Goal: Task Accomplishment & Management: Manage account settings

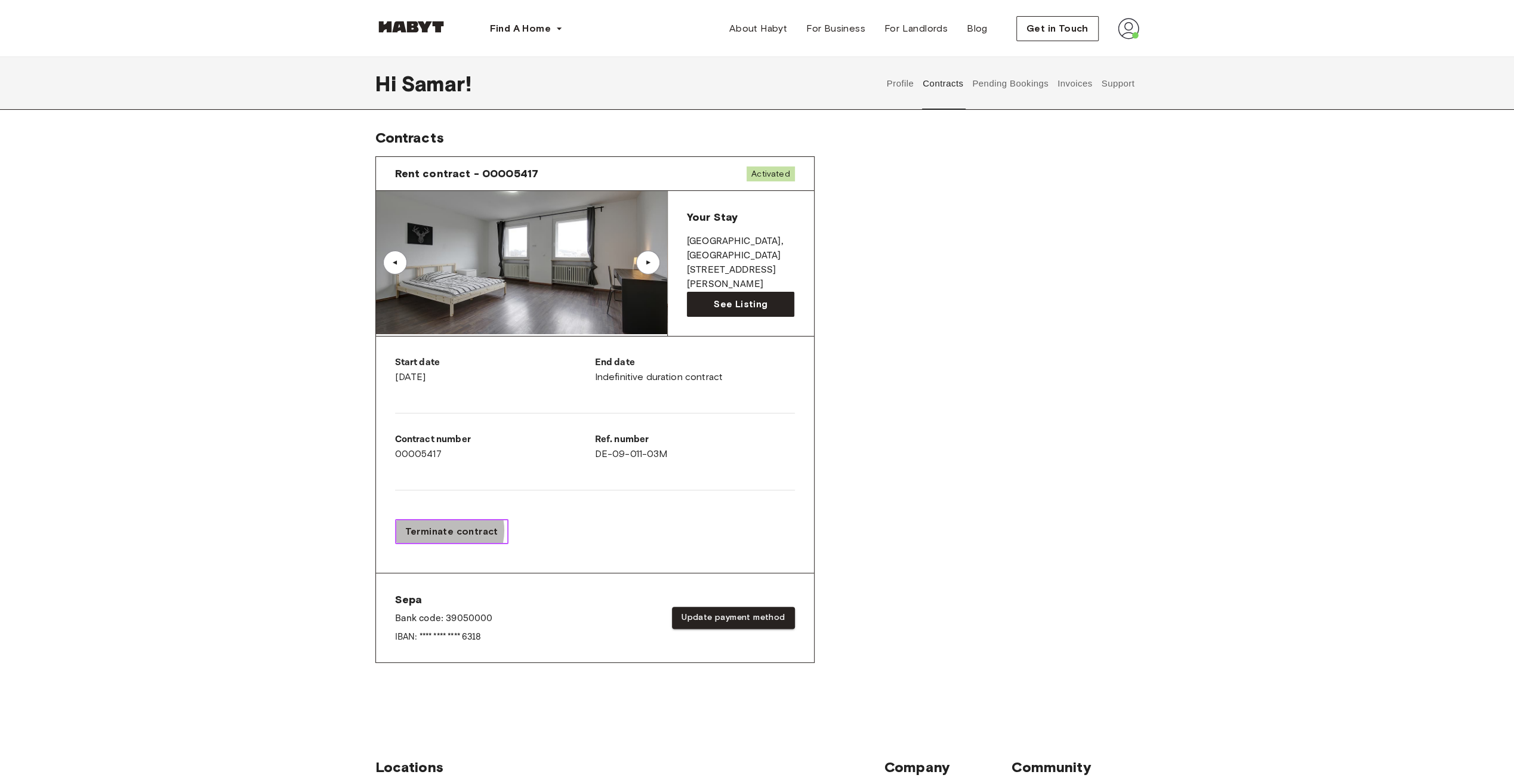
click at [440, 527] on span "Terminate contract" at bounding box center [451, 531] width 93 height 14
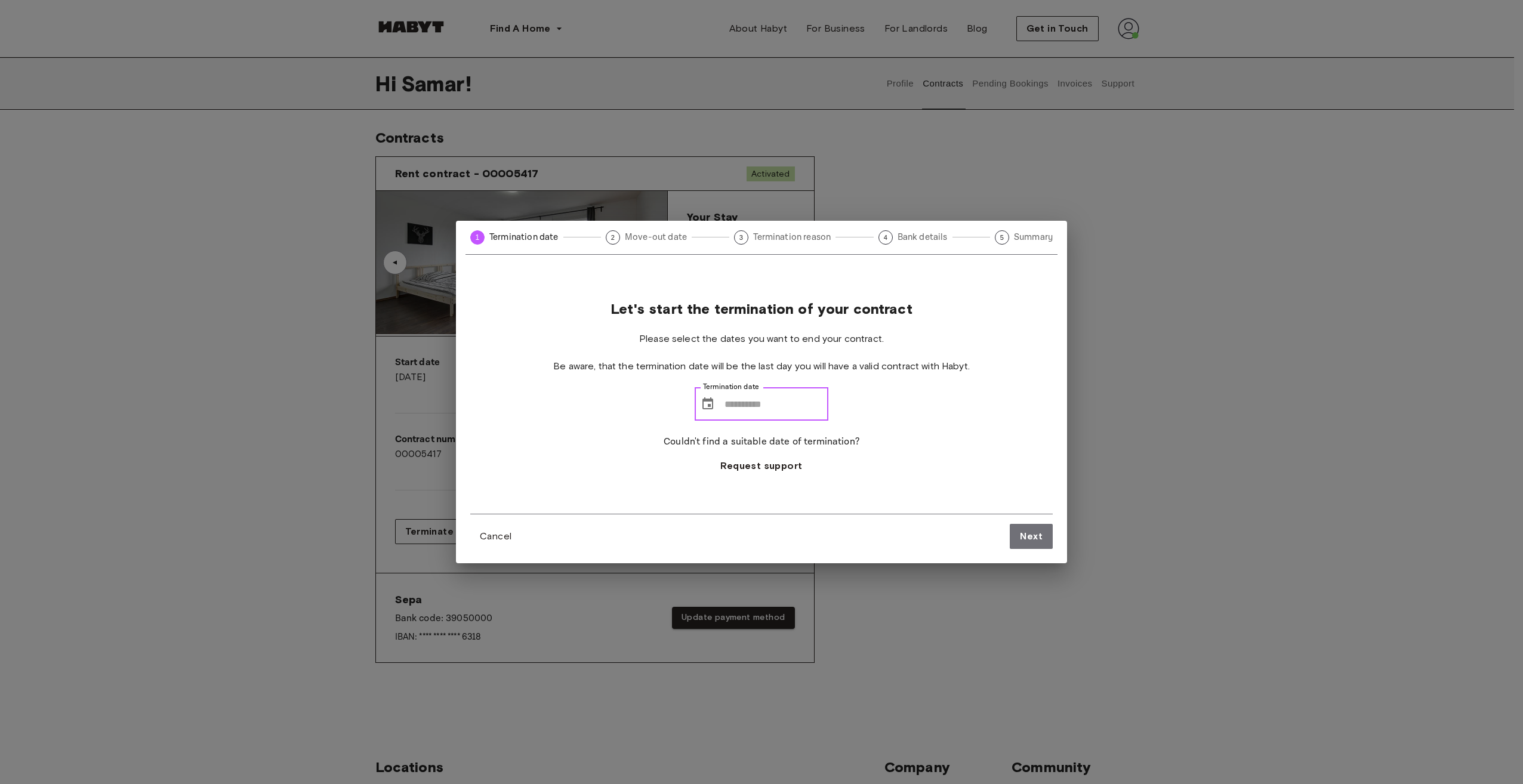
click at [798, 410] on input "Termination date" at bounding box center [776, 404] width 104 height 33
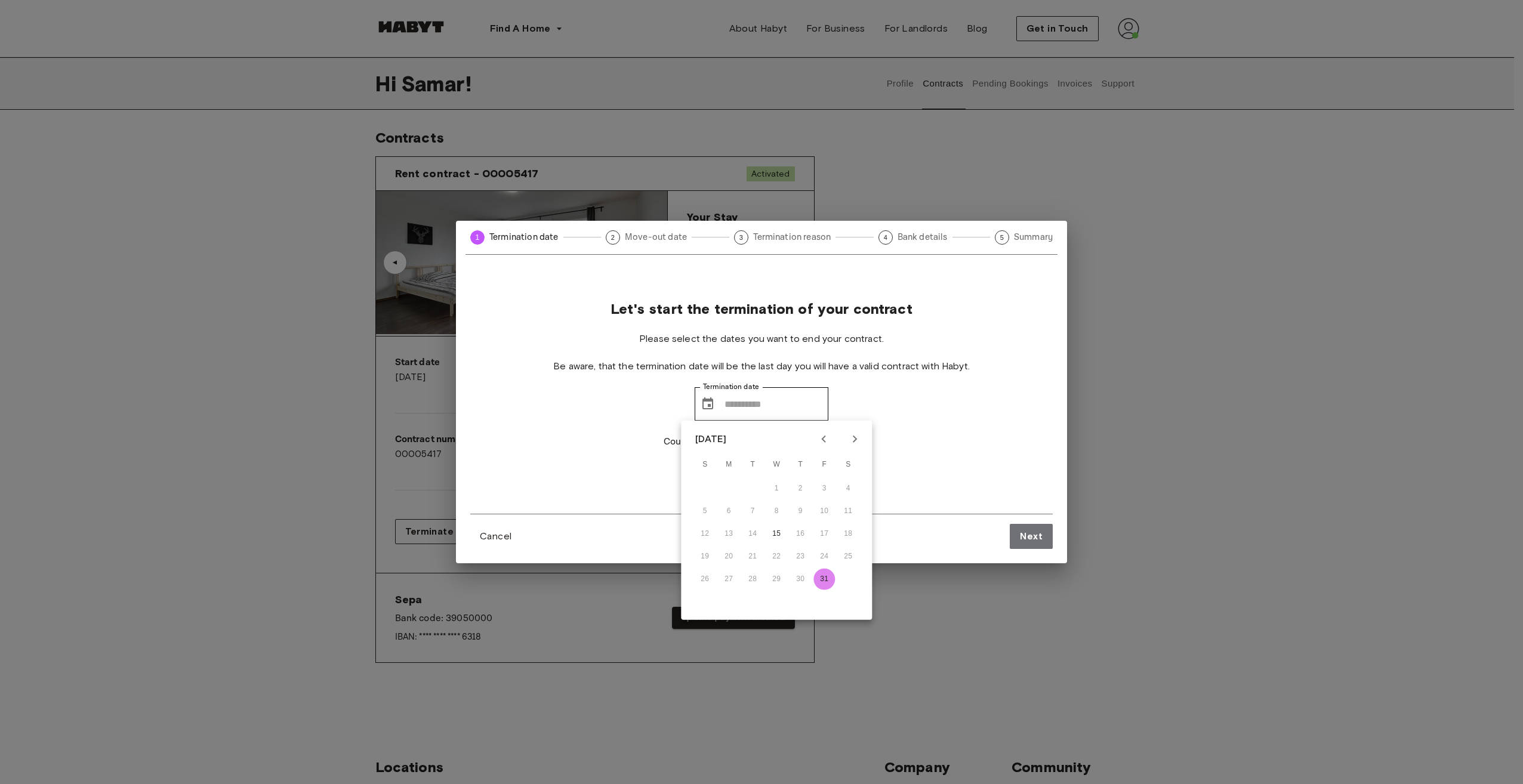
click at [823, 580] on button "31" at bounding box center [824, 580] width 22 height 22
type input "**********"
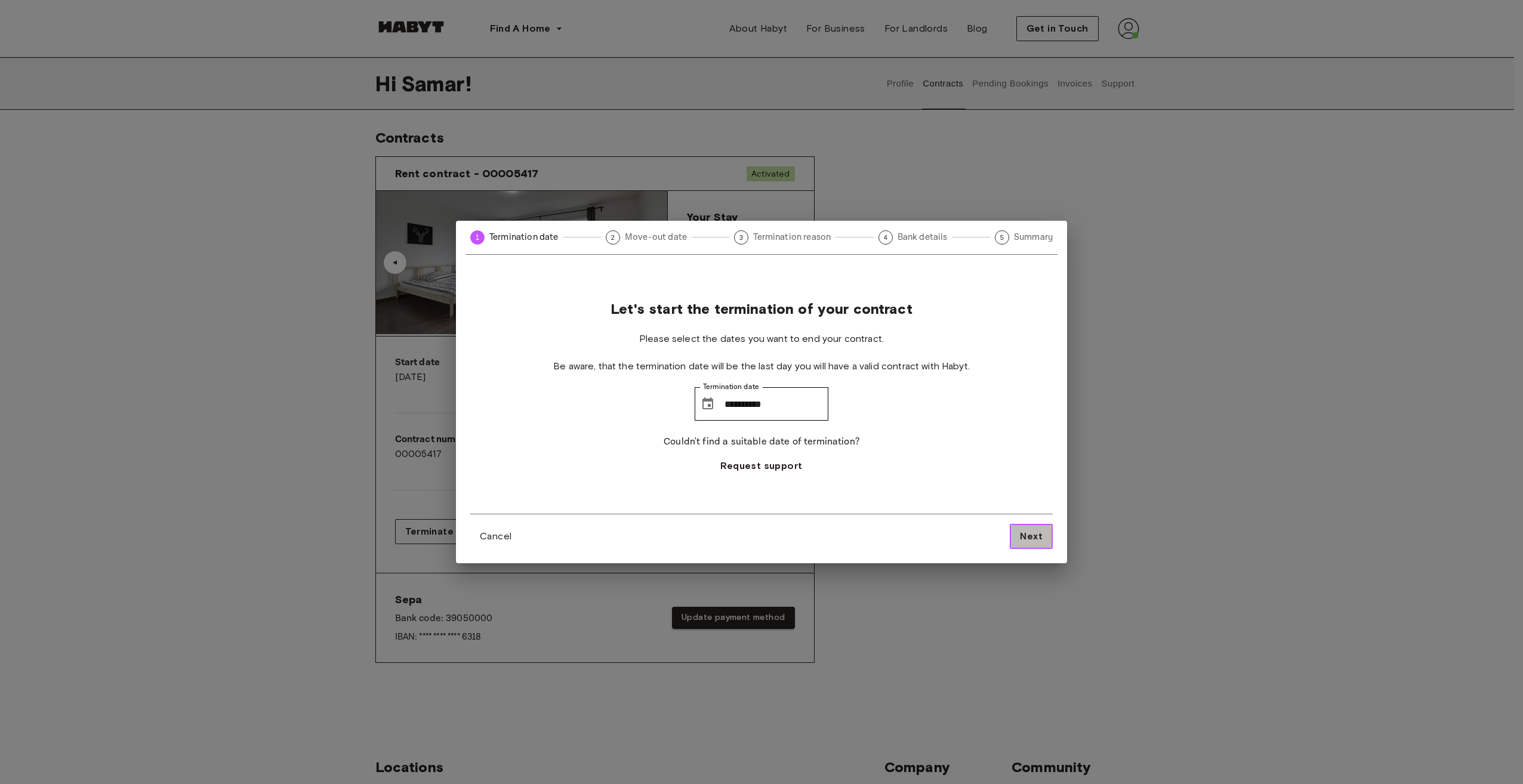
click at [1025, 541] on span "Next" at bounding box center [1031, 536] width 22 height 14
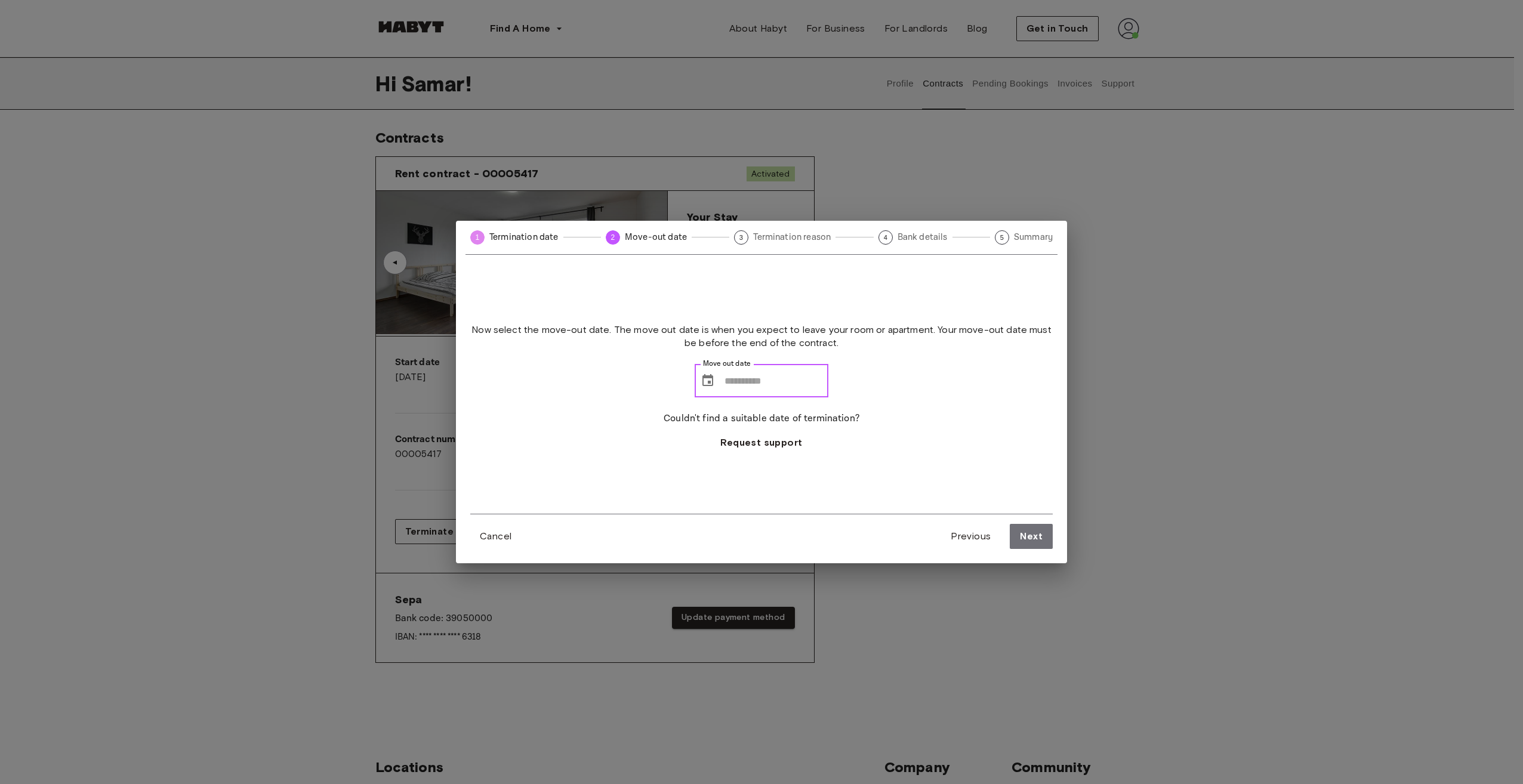
click at [785, 379] on input "Move out date" at bounding box center [776, 380] width 104 height 33
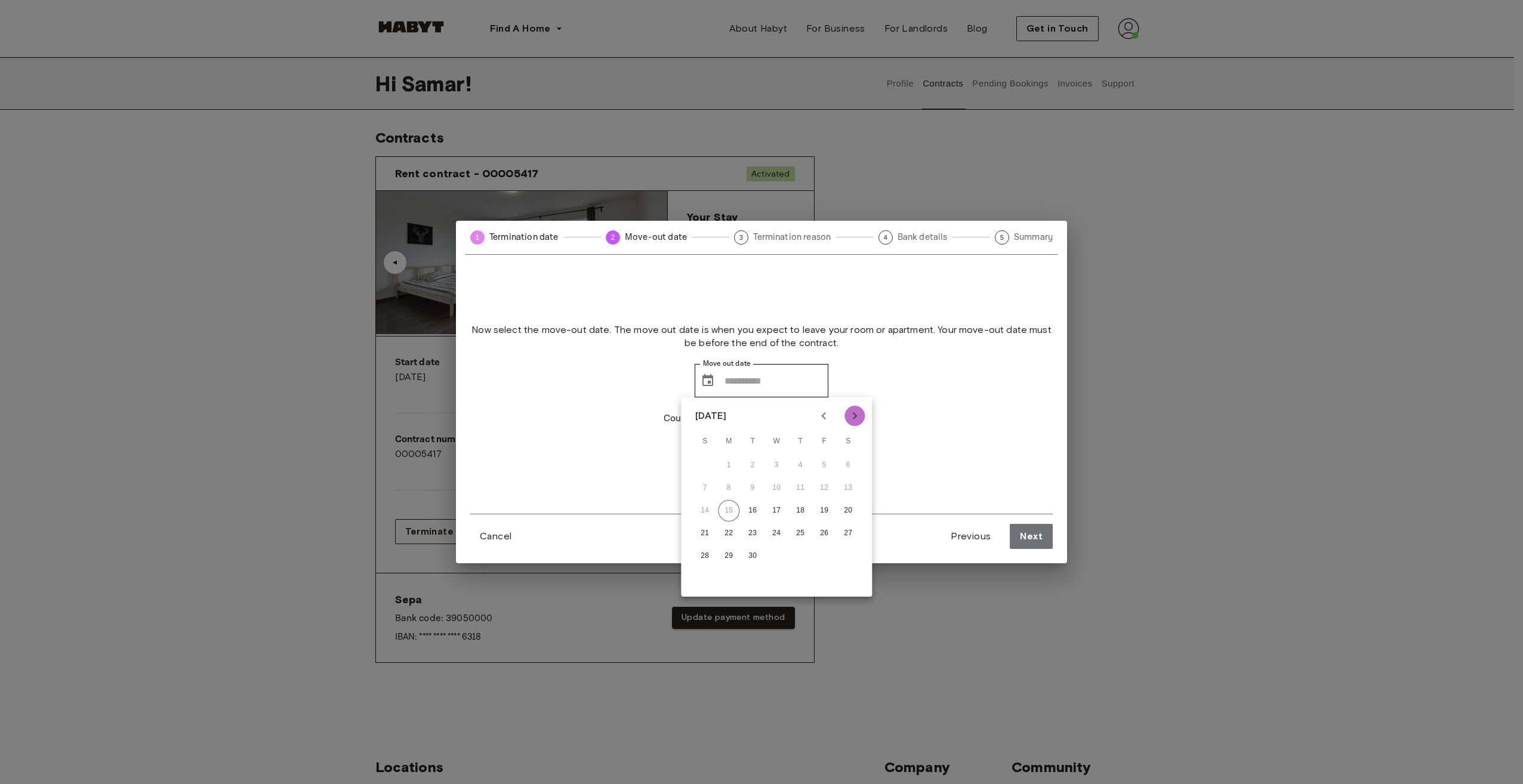
click at [852, 420] on icon "Next month" at bounding box center [854, 416] width 14 height 14
click at [806, 557] on button "30" at bounding box center [800, 556] width 22 height 22
type input "**********"
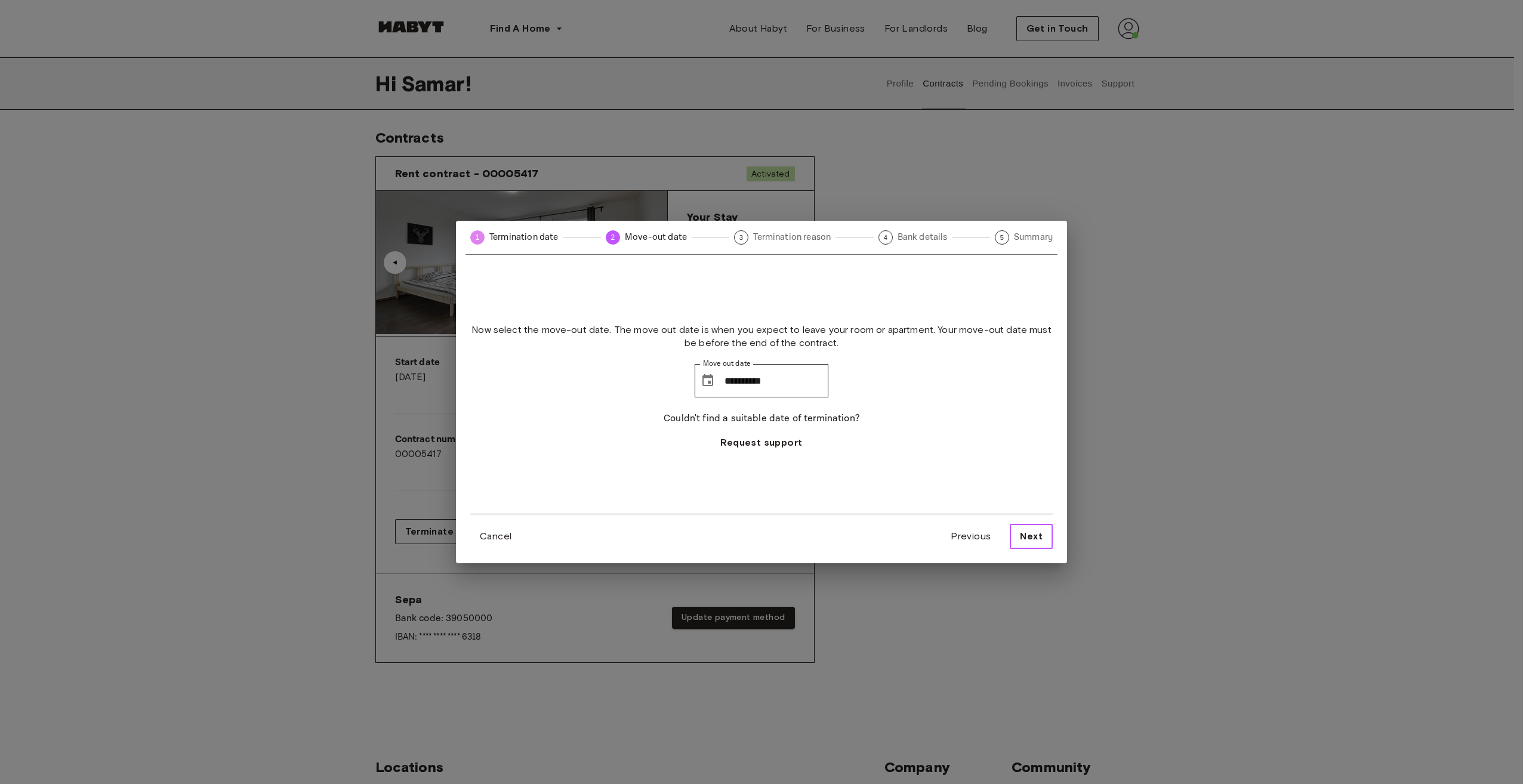
click at [1018, 533] on button "Next" at bounding box center [1031, 536] width 43 height 25
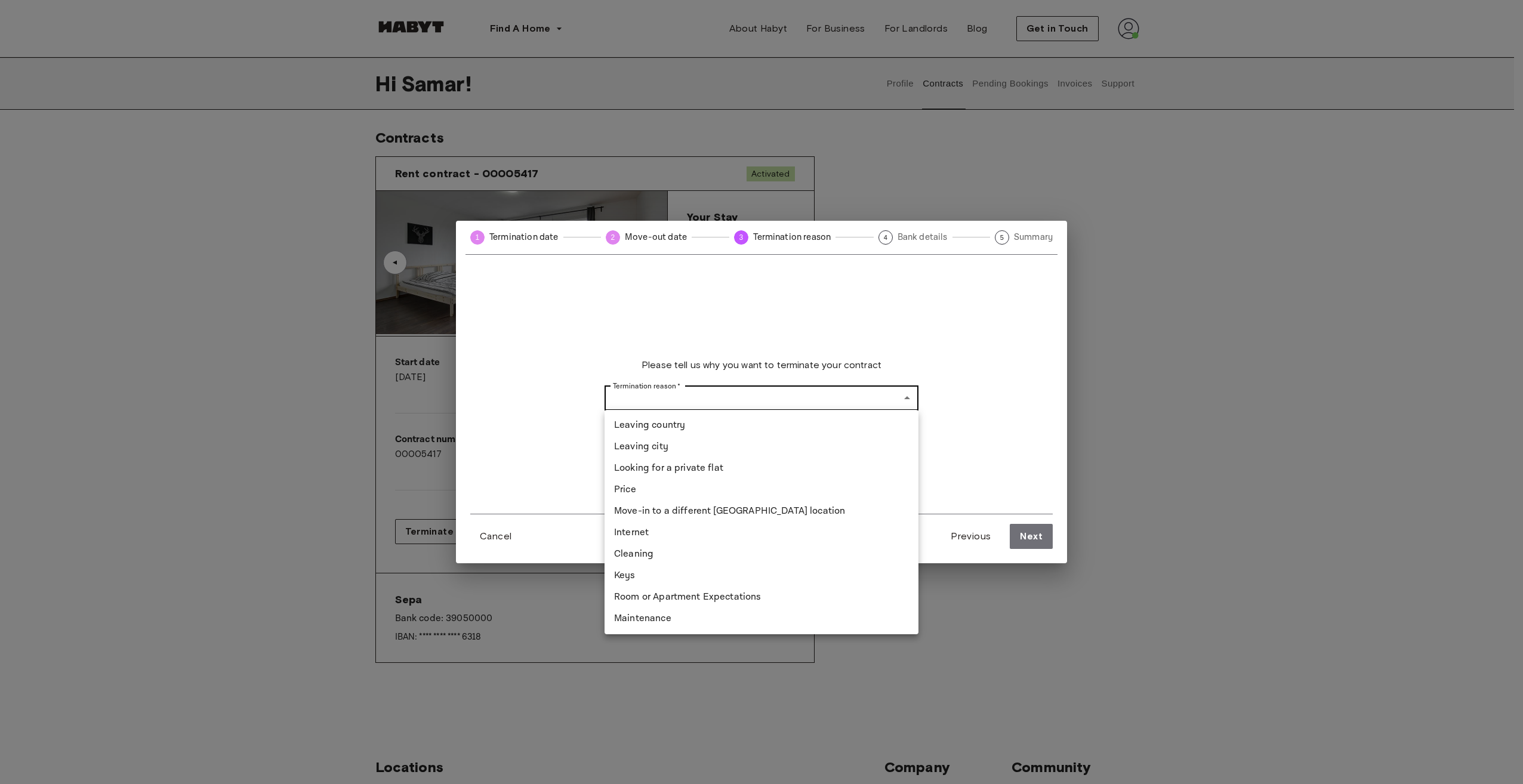
click at [734, 399] on body "Find A Home Europe Amsterdam Berlin Frankfurt Hamburg Lisbon Madrid Milan Moden…" at bounding box center [761, 634] width 1523 height 1269
click at [721, 455] on li "Leaving city" at bounding box center [762, 447] width 314 height 22
type input "**********"
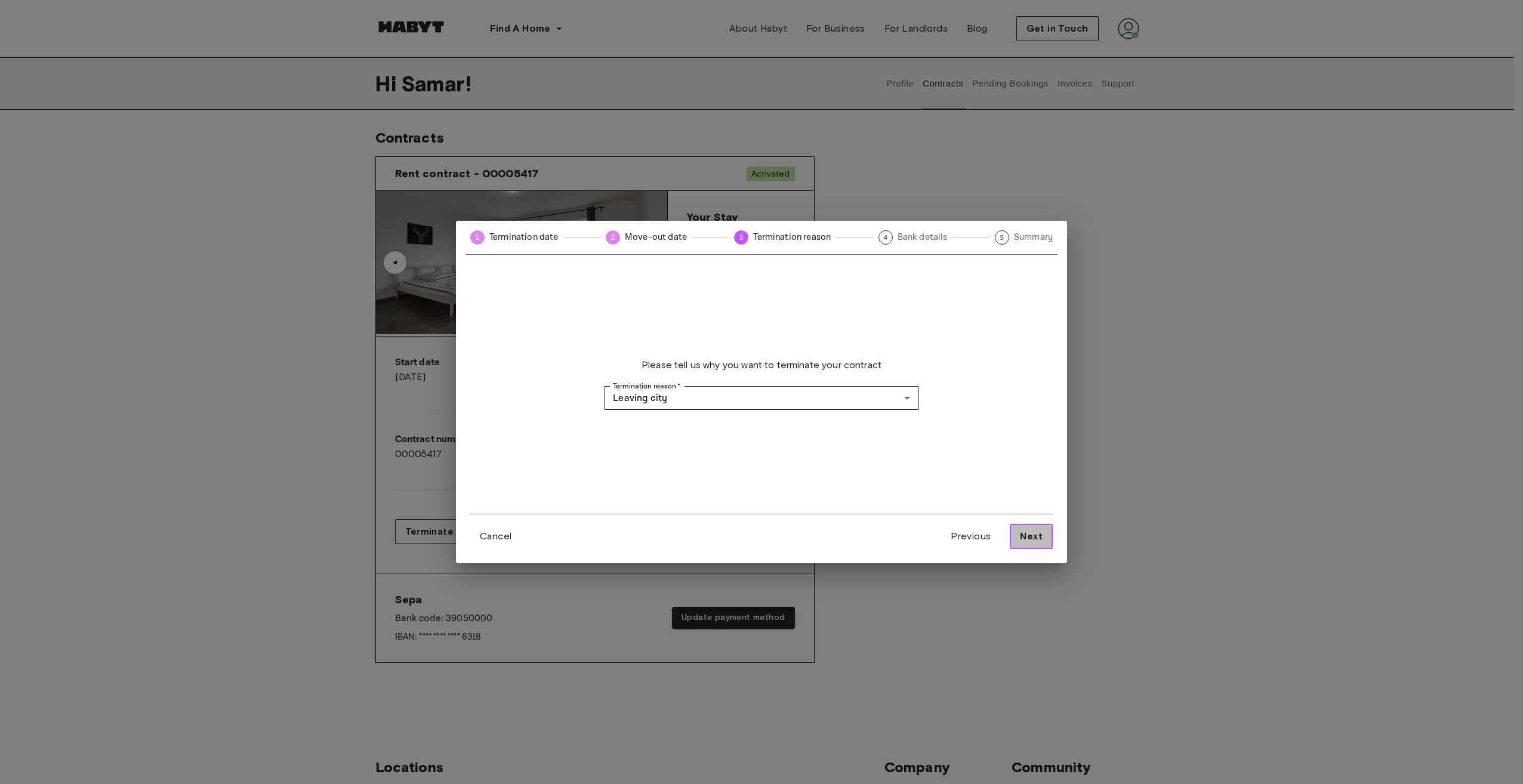
click at [1025, 538] on span "Next" at bounding box center [1031, 536] width 22 height 14
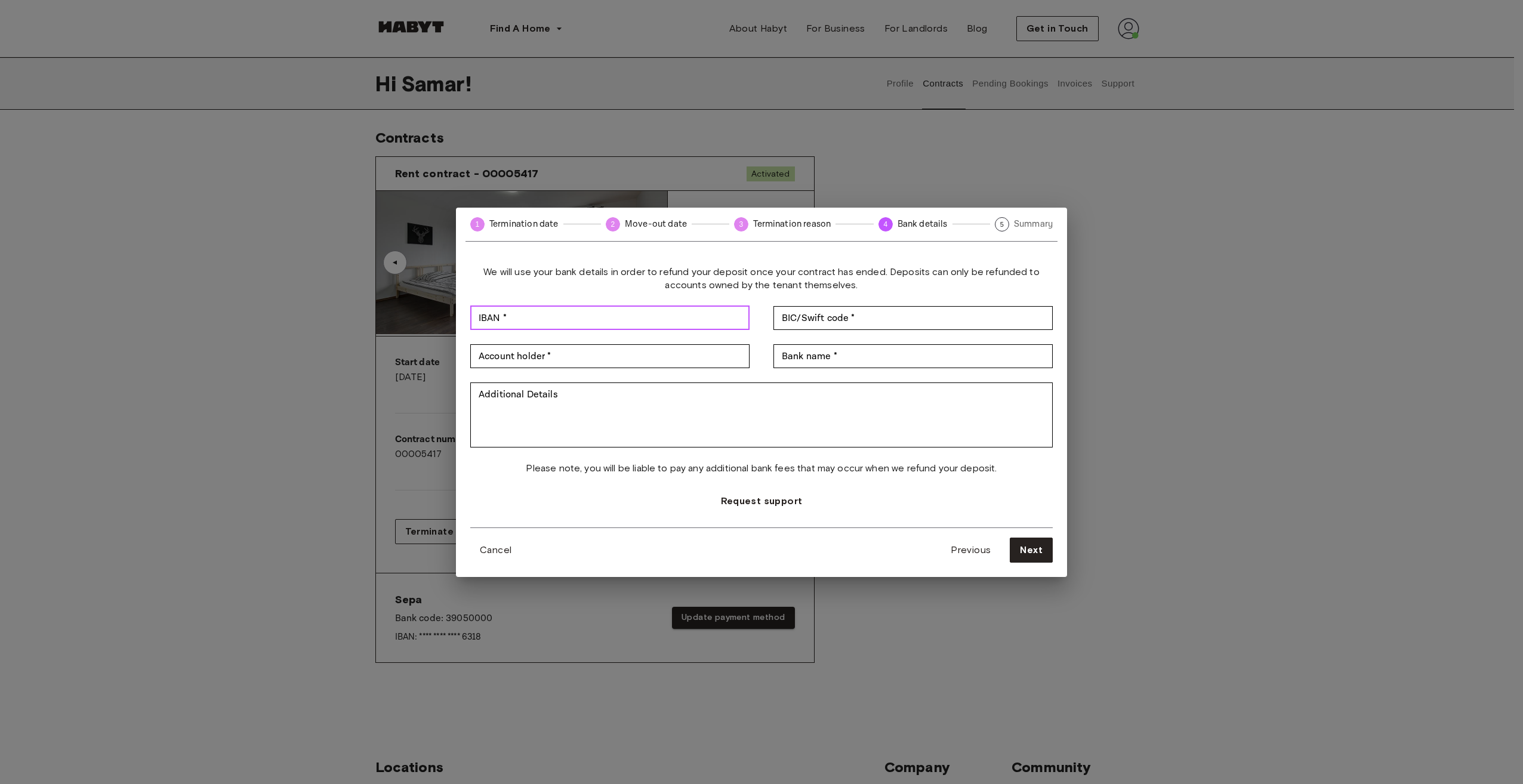
click at [681, 323] on input "IBAN *" at bounding box center [609, 318] width 279 height 24
type input "**********"
click at [500, 555] on span "Cancel" at bounding box center [496, 550] width 32 height 14
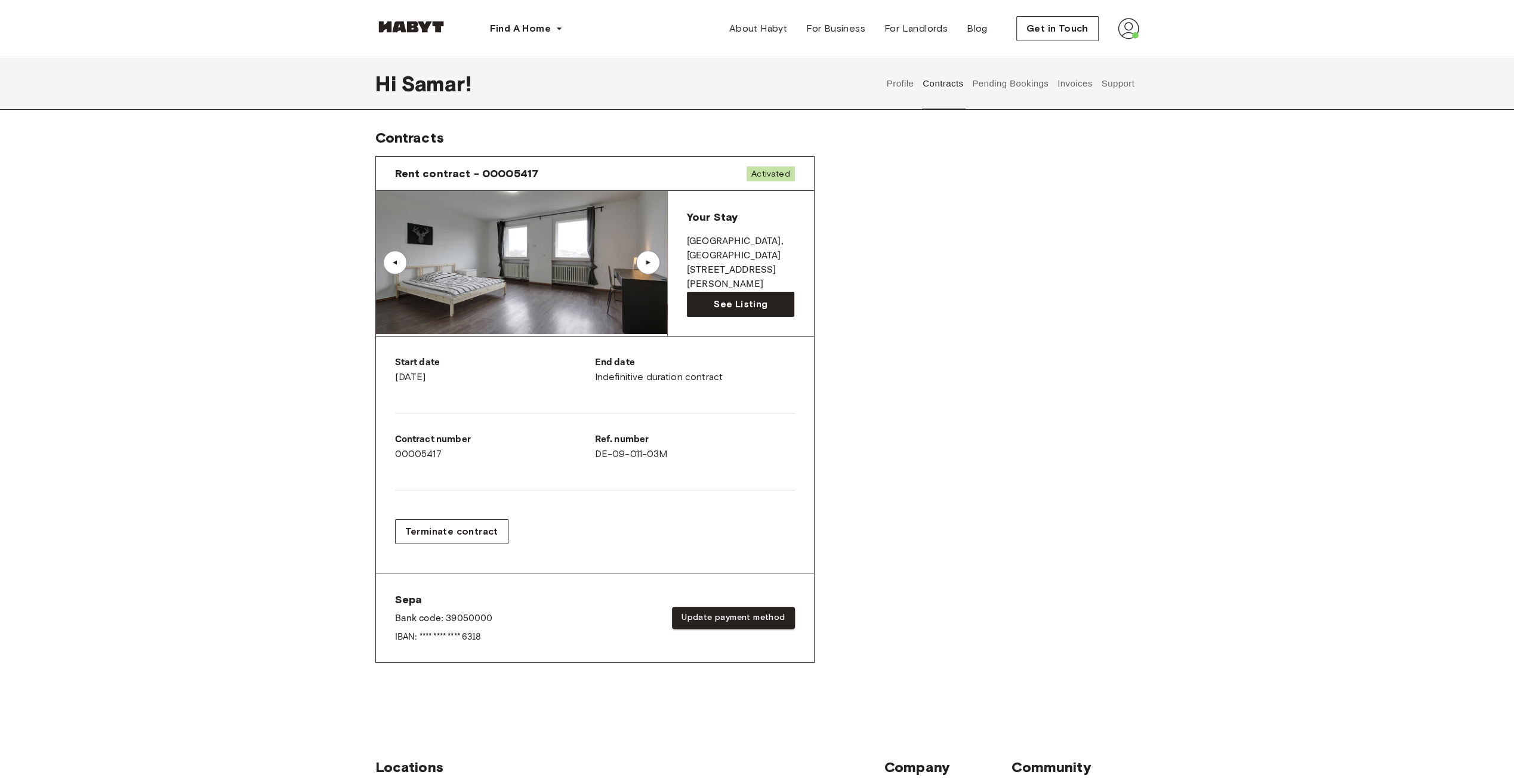
click at [537, 486] on div at bounding box center [594, 489] width 399 height 20
click at [435, 540] on button "Terminate contract" at bounding box center [451, 531] width 113 height 25
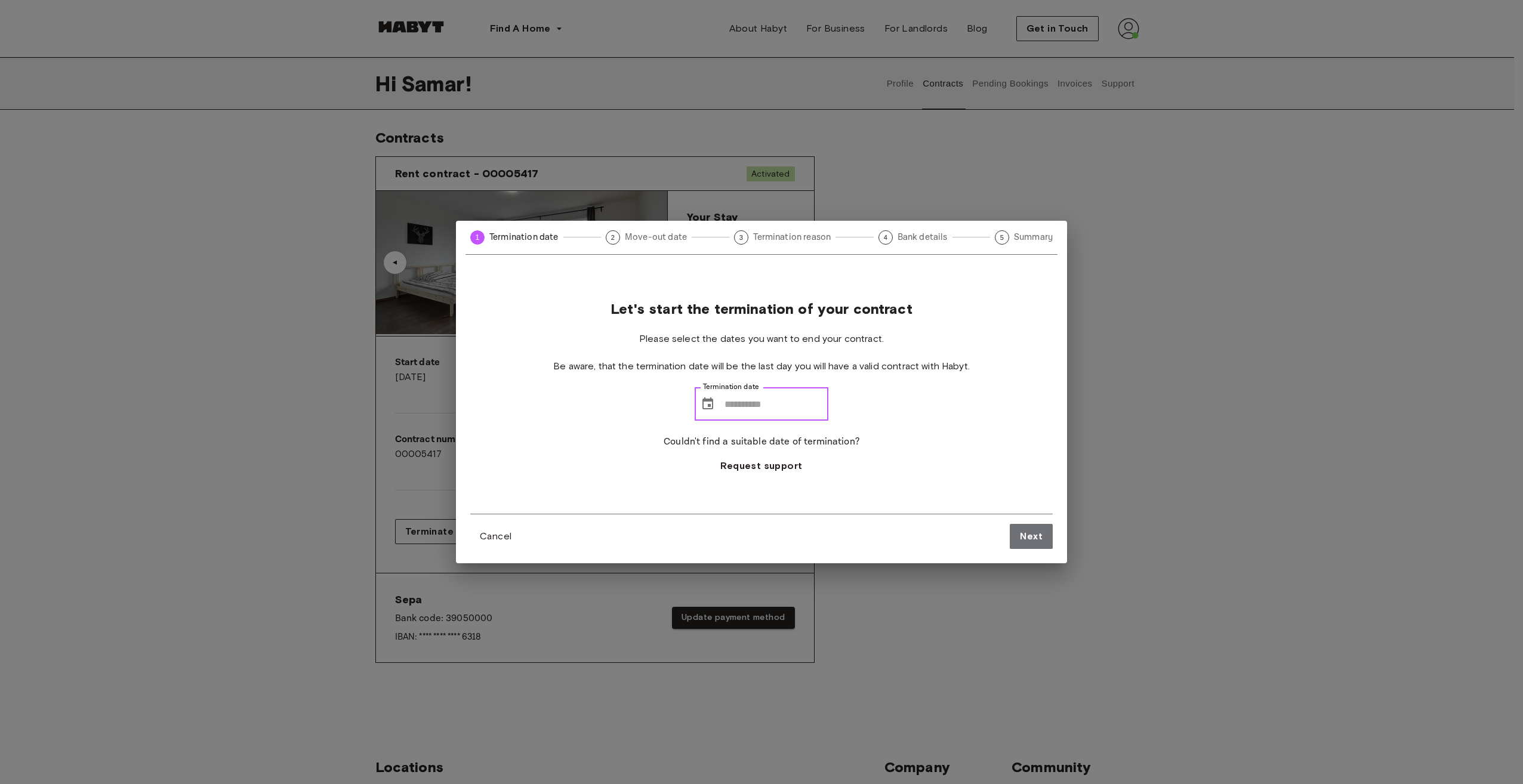
click at [748, 408] on input "Termination date" at bounding box center [776, 404] width 104 height 33
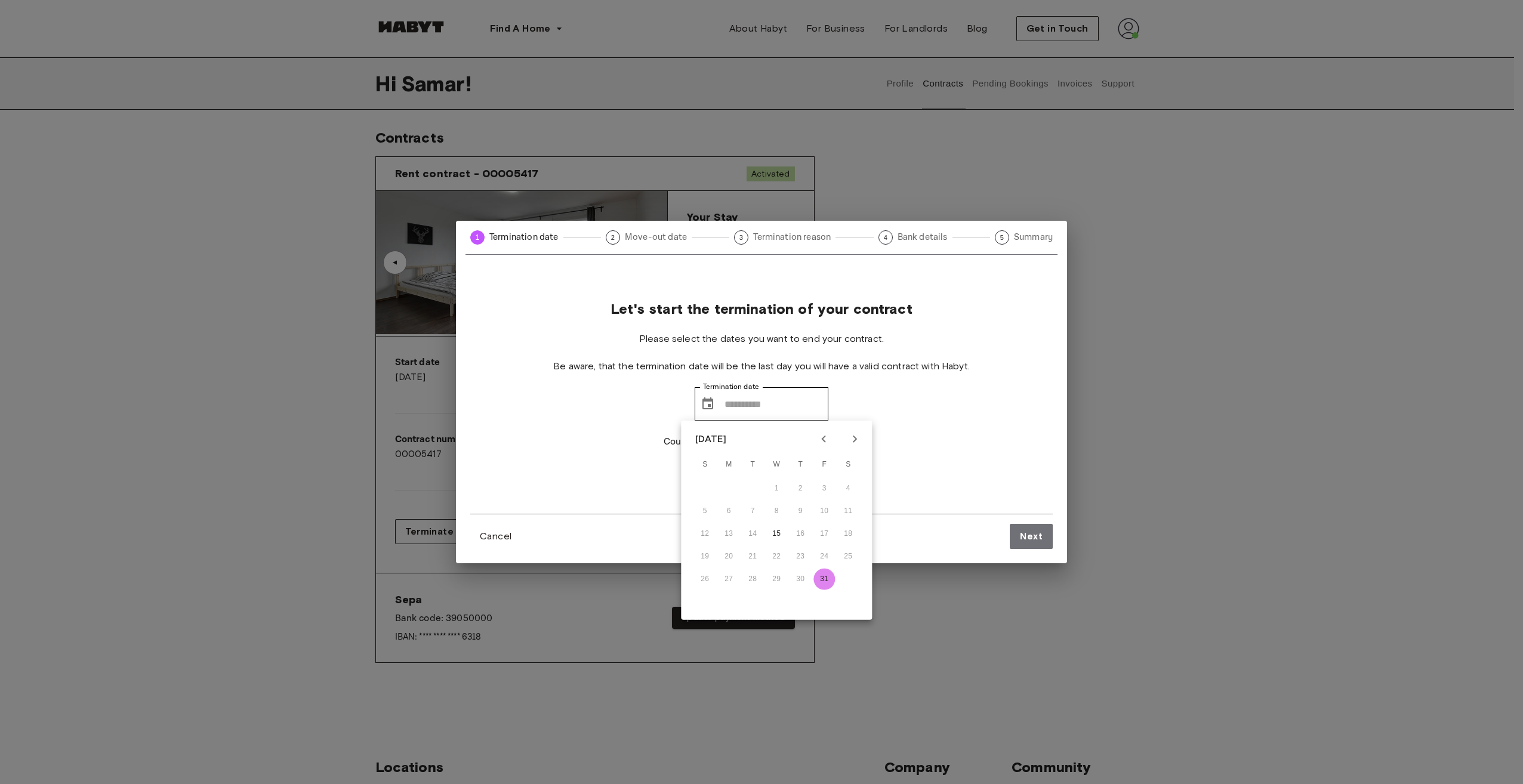
click at [825, 576] on button "31" at bounding box center [824, 580] width 22 height 22
type input "**********"
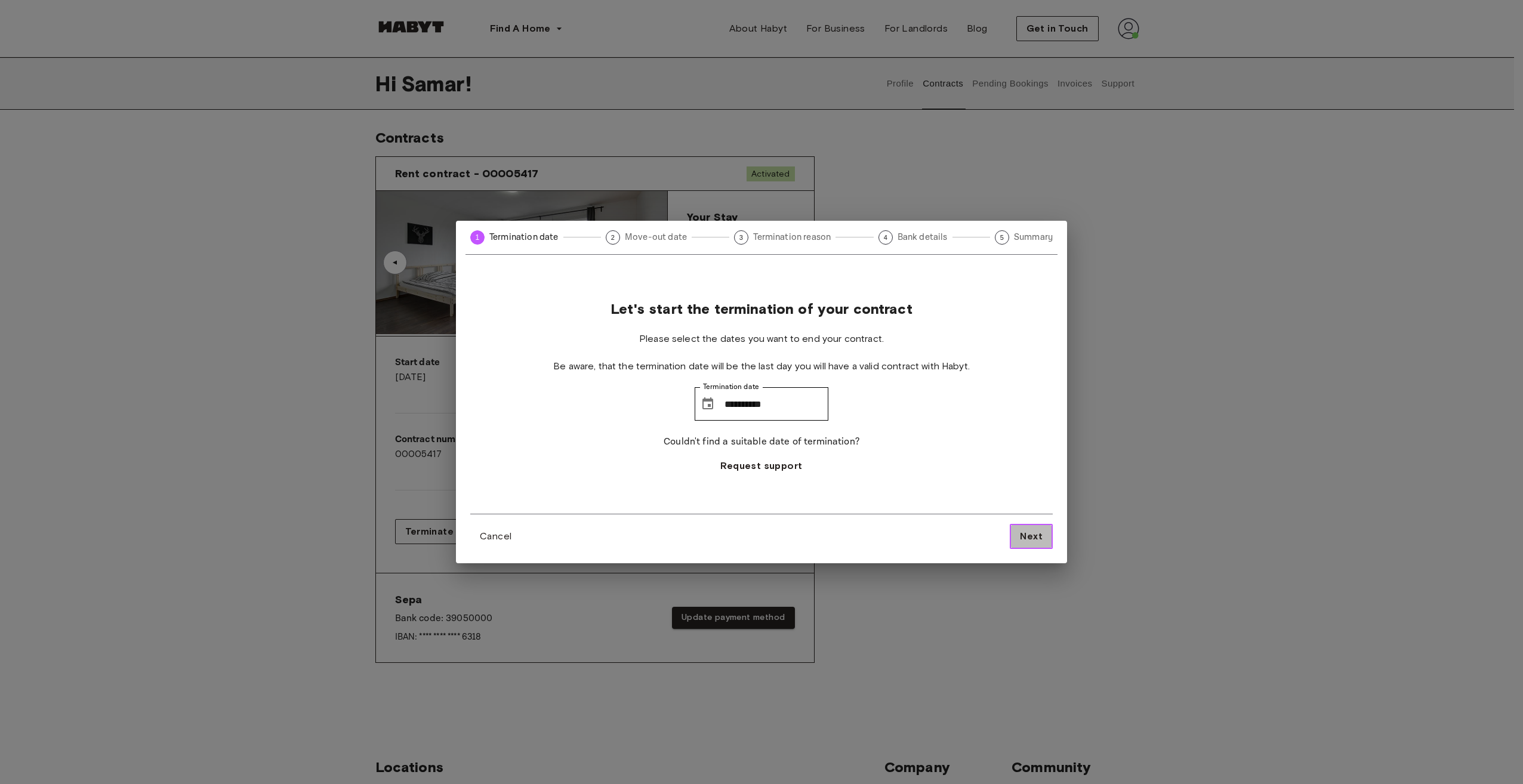
click at [1039, 536] on span "Next" at bounding box center [1031, 536] width 22 height 14
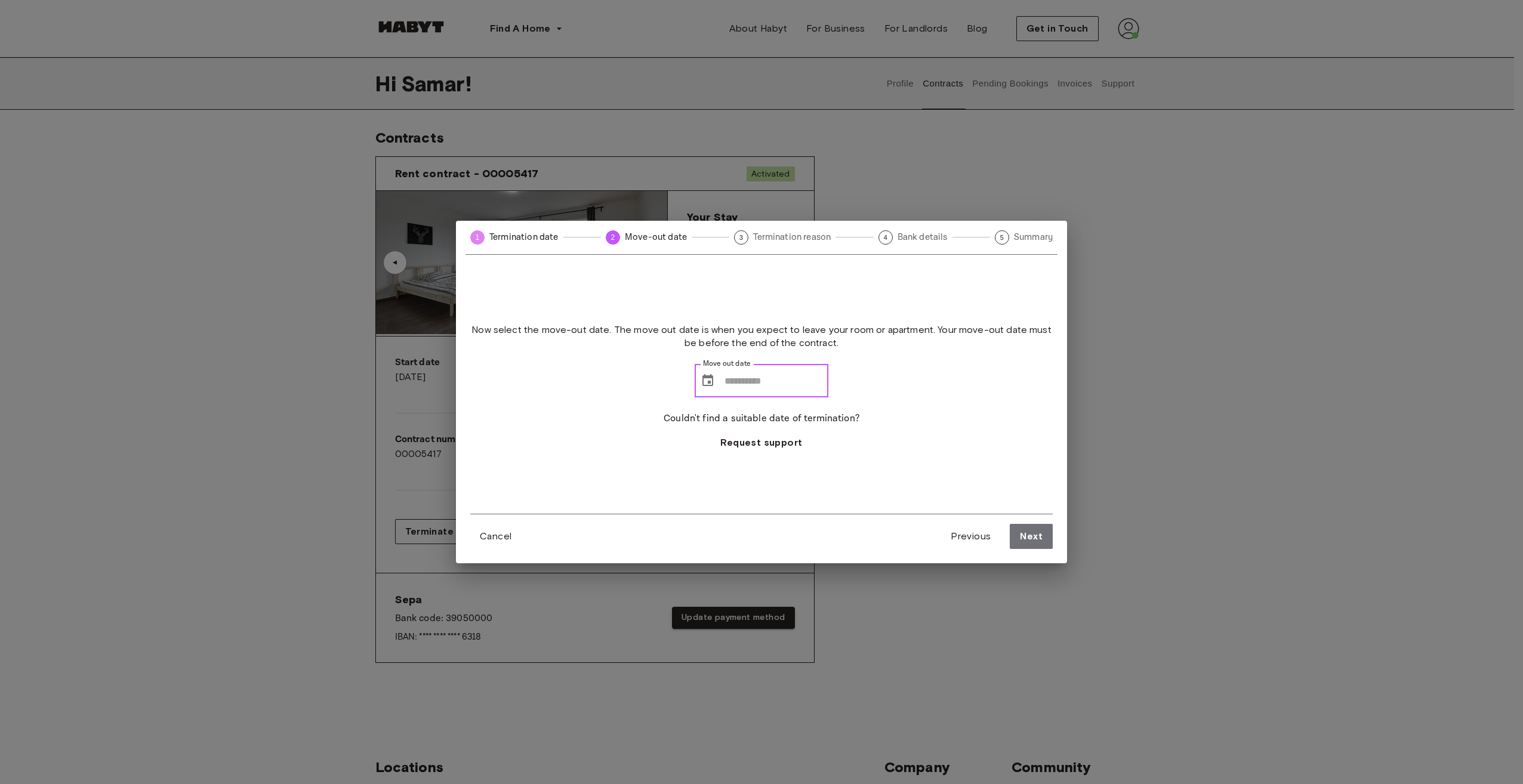
click at [759, 378] on input "Move out date" at bounding box center [776, 380] width 104 height 33
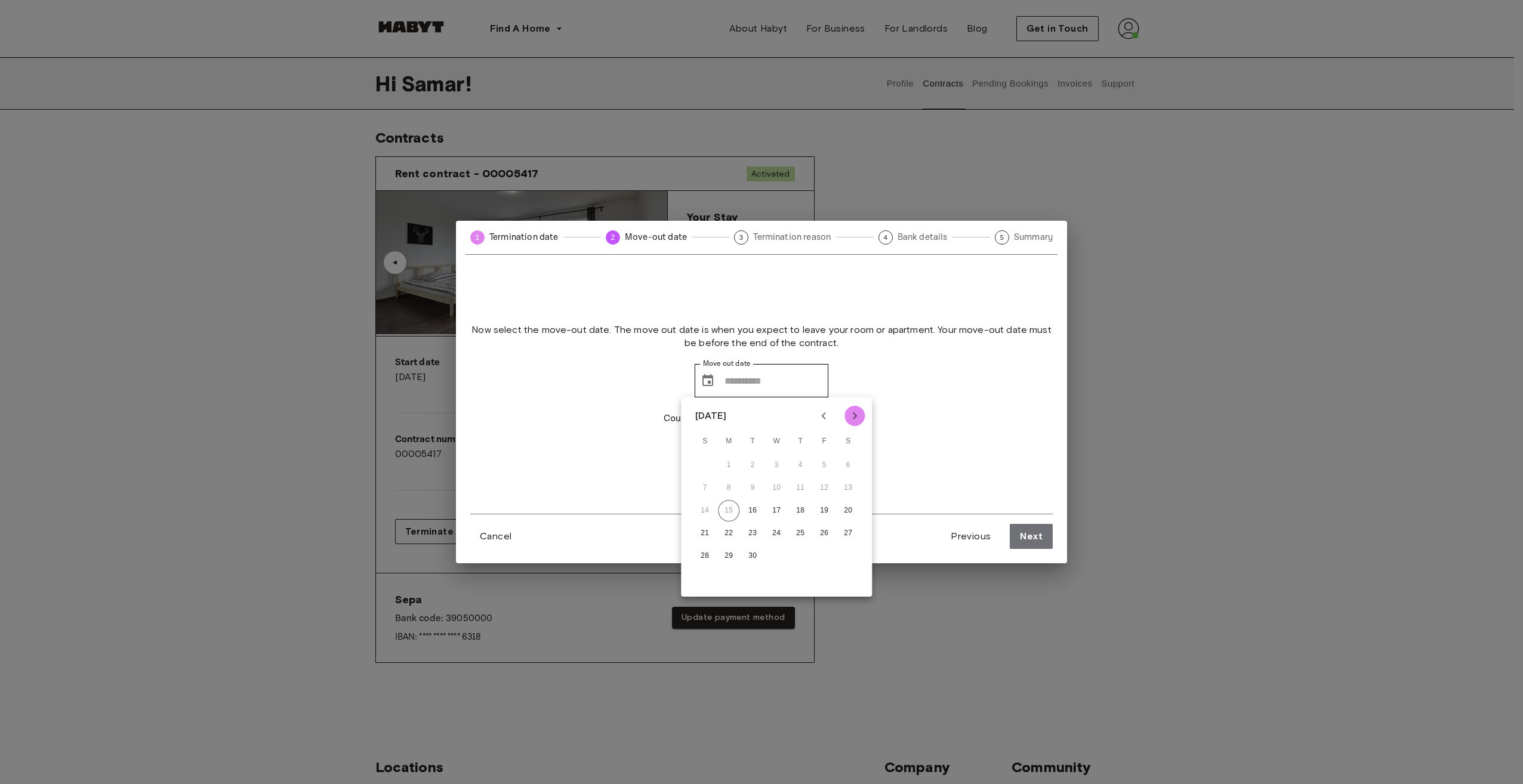
click at [853, 418] on icon "Next month" at bounding box center [855, 416] width 4 height 7
click at [801, 552] on button "30" at bounding box center [800, 556] width 22 height 22
type input "**********"
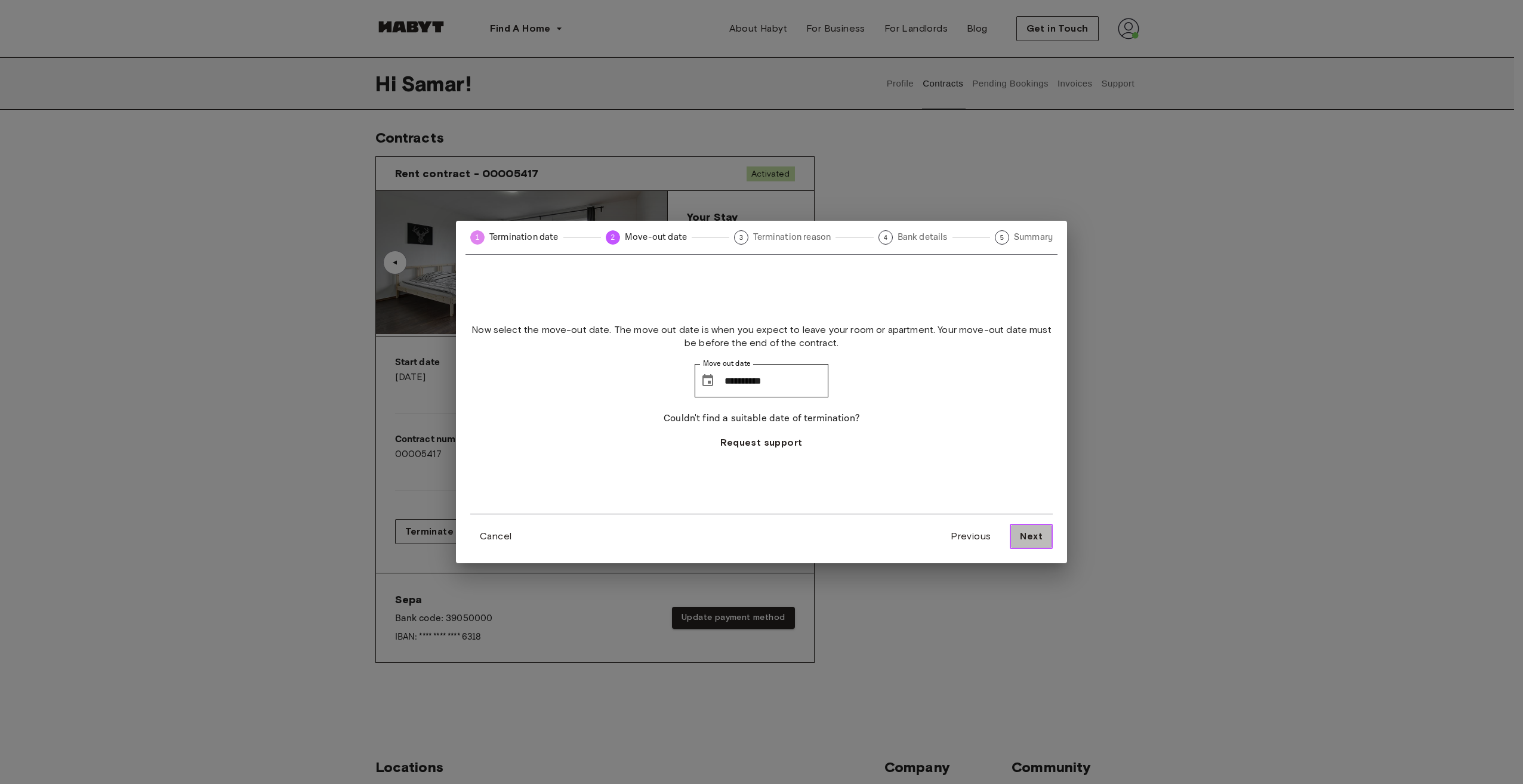
click at [1036, 543] on span "Next" at bounding box center [1031, 536] width 22 height 14
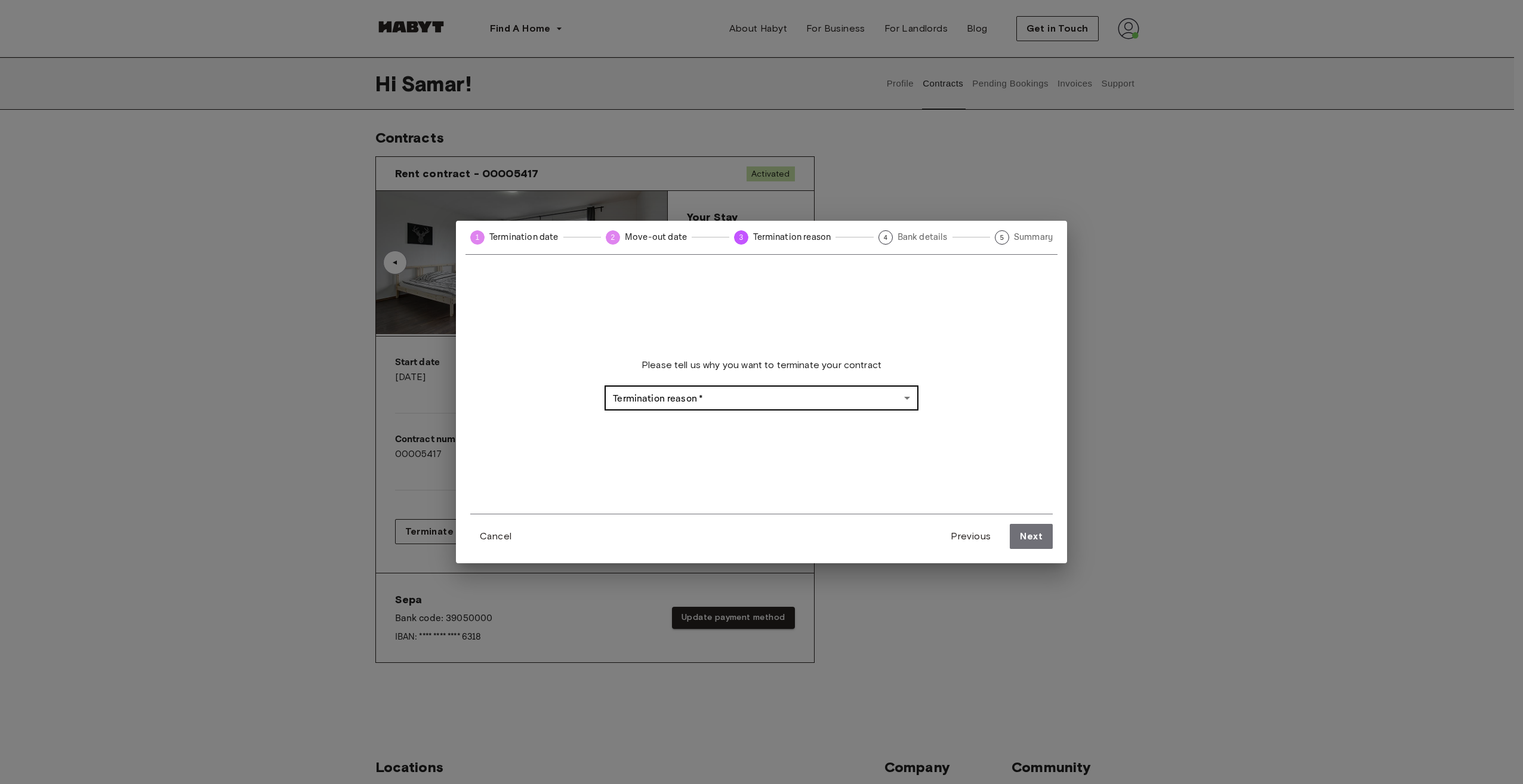
click at [736, 401] on body "Find A Home Europe Amsterdam Berlin Frankfurt Hamburg Lisbon Madrid Milan Moden…" at bounding box center [761, 634] width 1523 height 1269
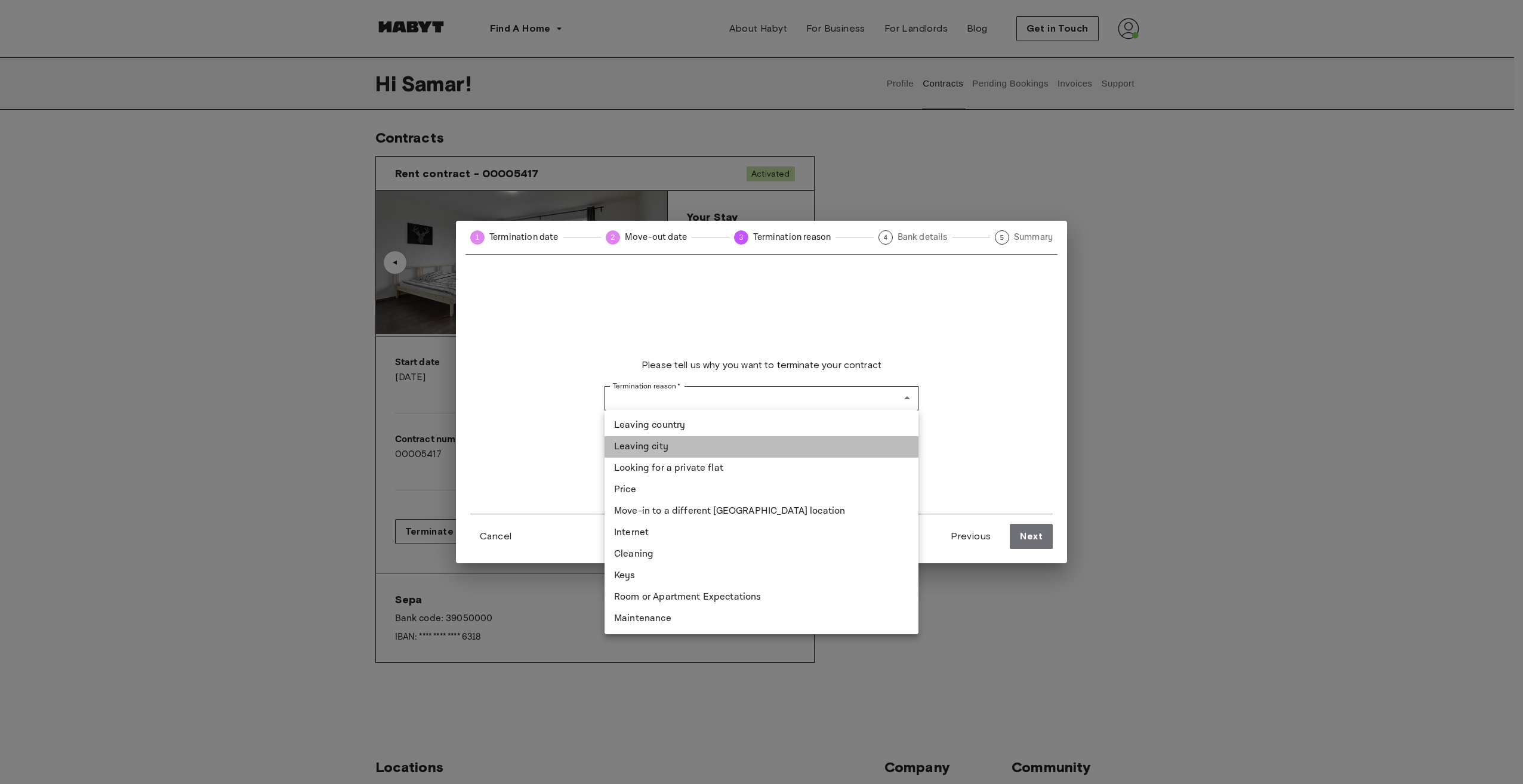
click at [696, 452] on li "Leaving city" at bounding box center [762, 447] width 314 height 22
type input "**********"
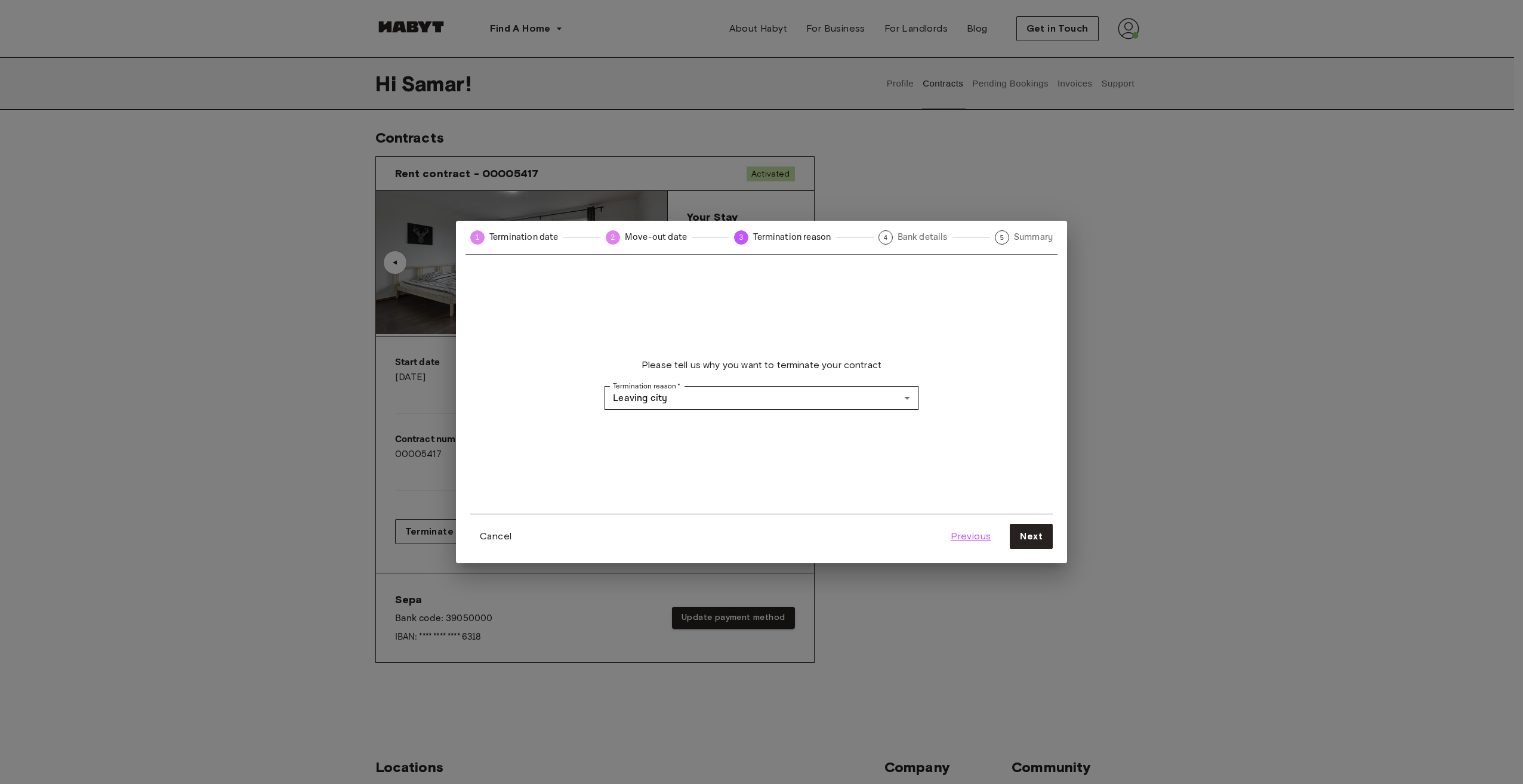
click at [983, 542] on span "Previous" at bounding box center [970, 536] width 40 height 14
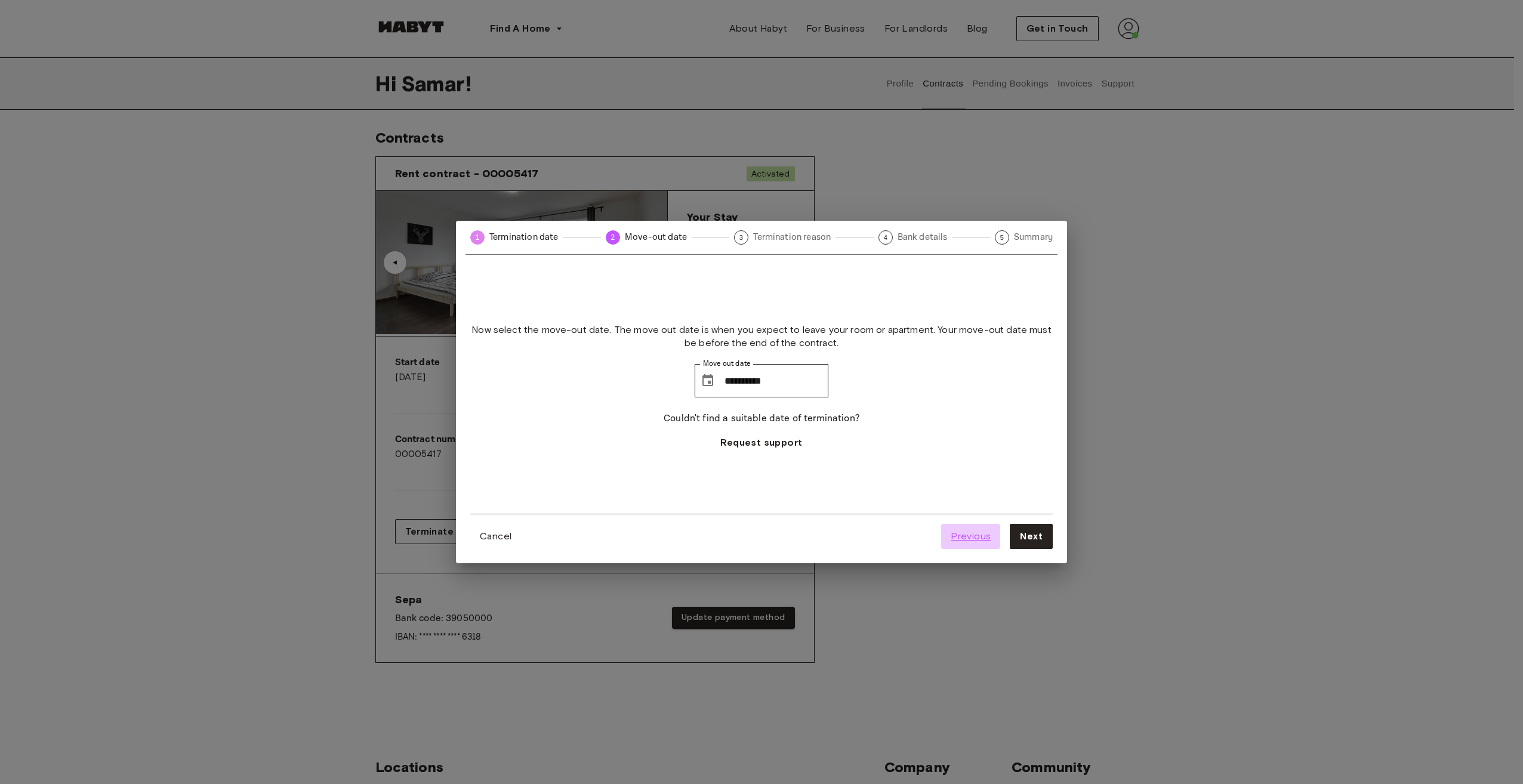
click at [963, 538] on span "Previous" at bounding box center [970, 536] width 40 height 14
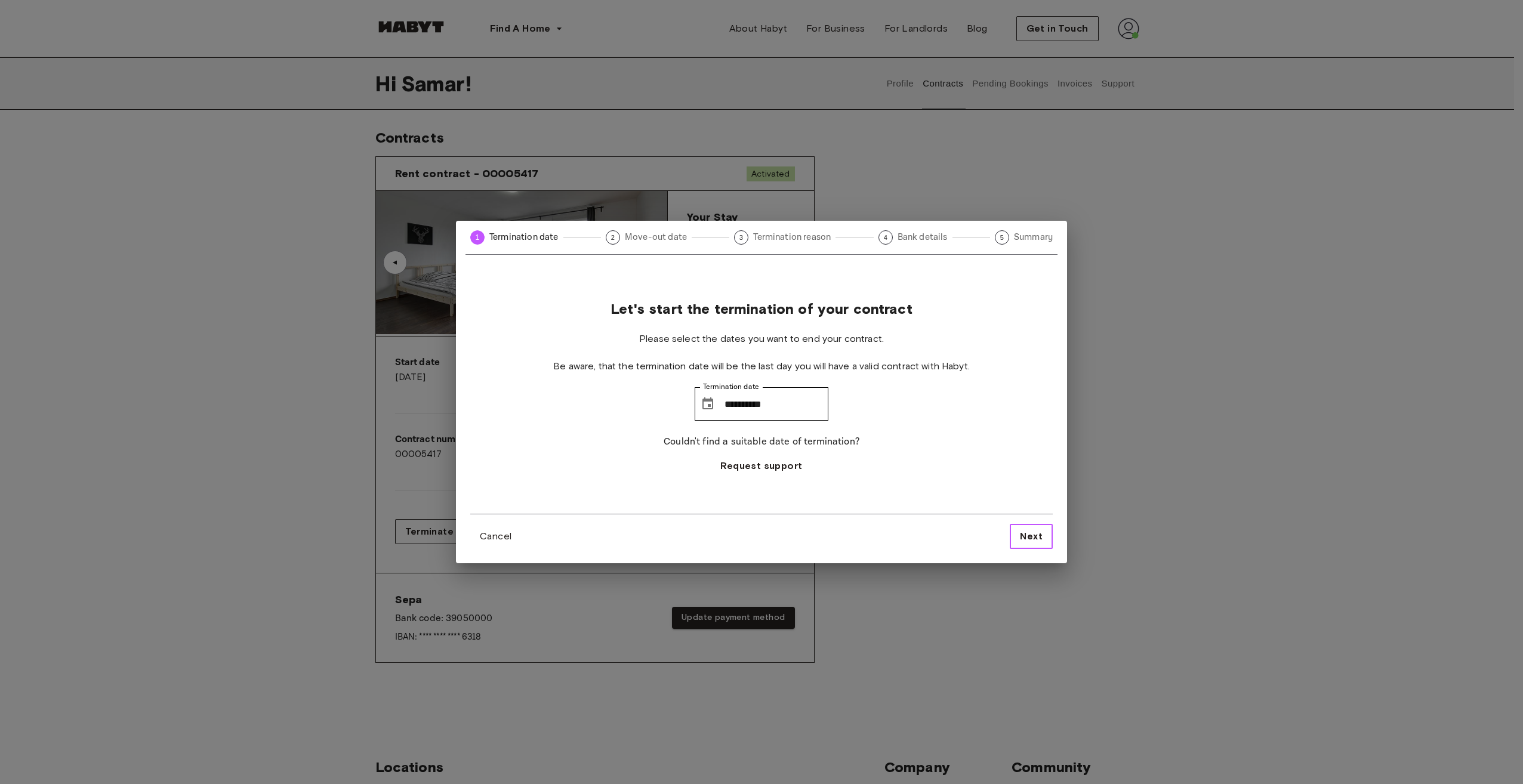
click at [1018, 536] on button "Next" at bounding box center [1031, 536] width 43 height 25
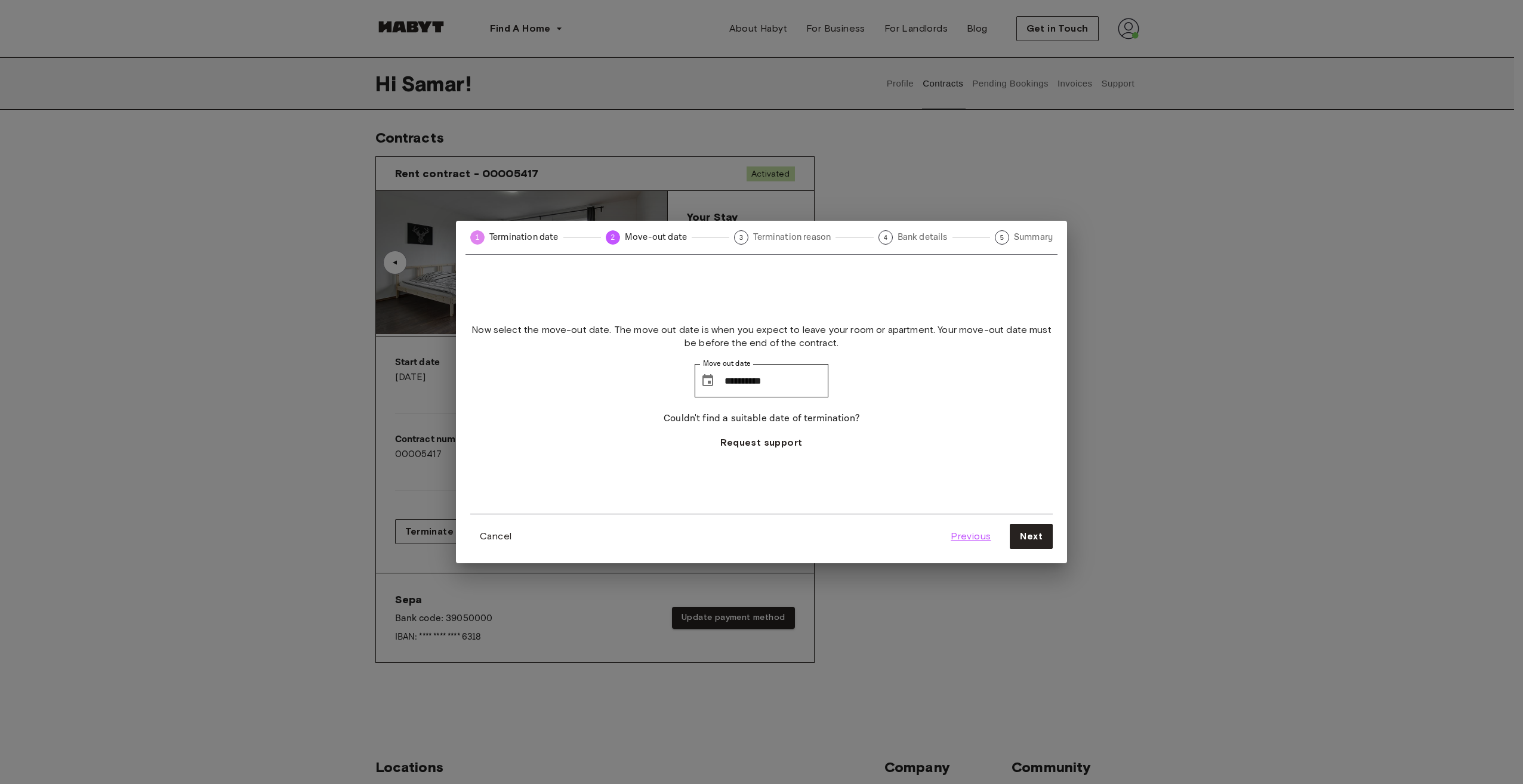
click at [980, 535] on span "Previous" at bounding box center [970, 536] width 40 height 14
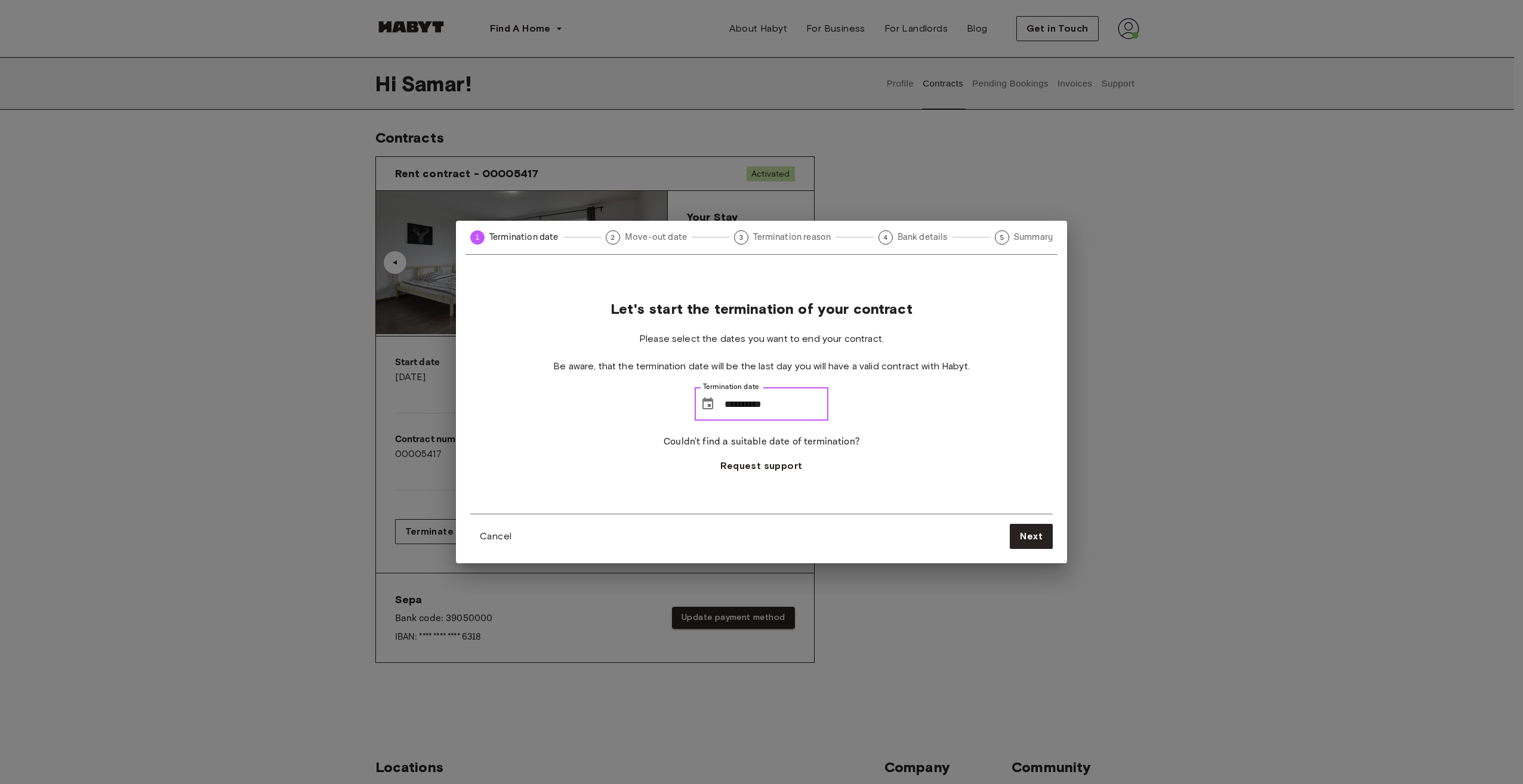
click at [764, 402] on input "**********" at bounding box center [776, 404] width 104 height 33
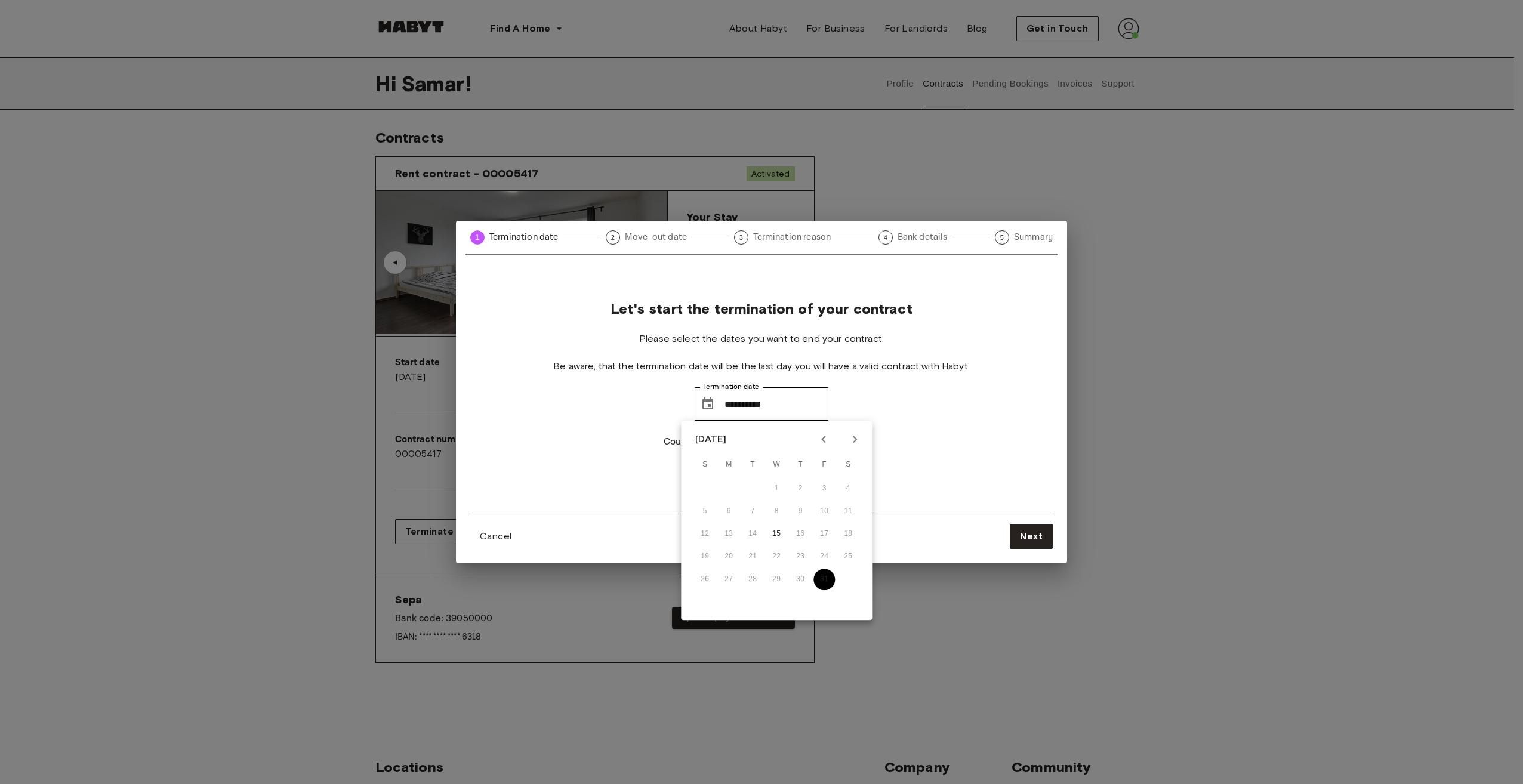
click at [830, 580] on button "31" at bounding box center [824, 580] width 22 height 22
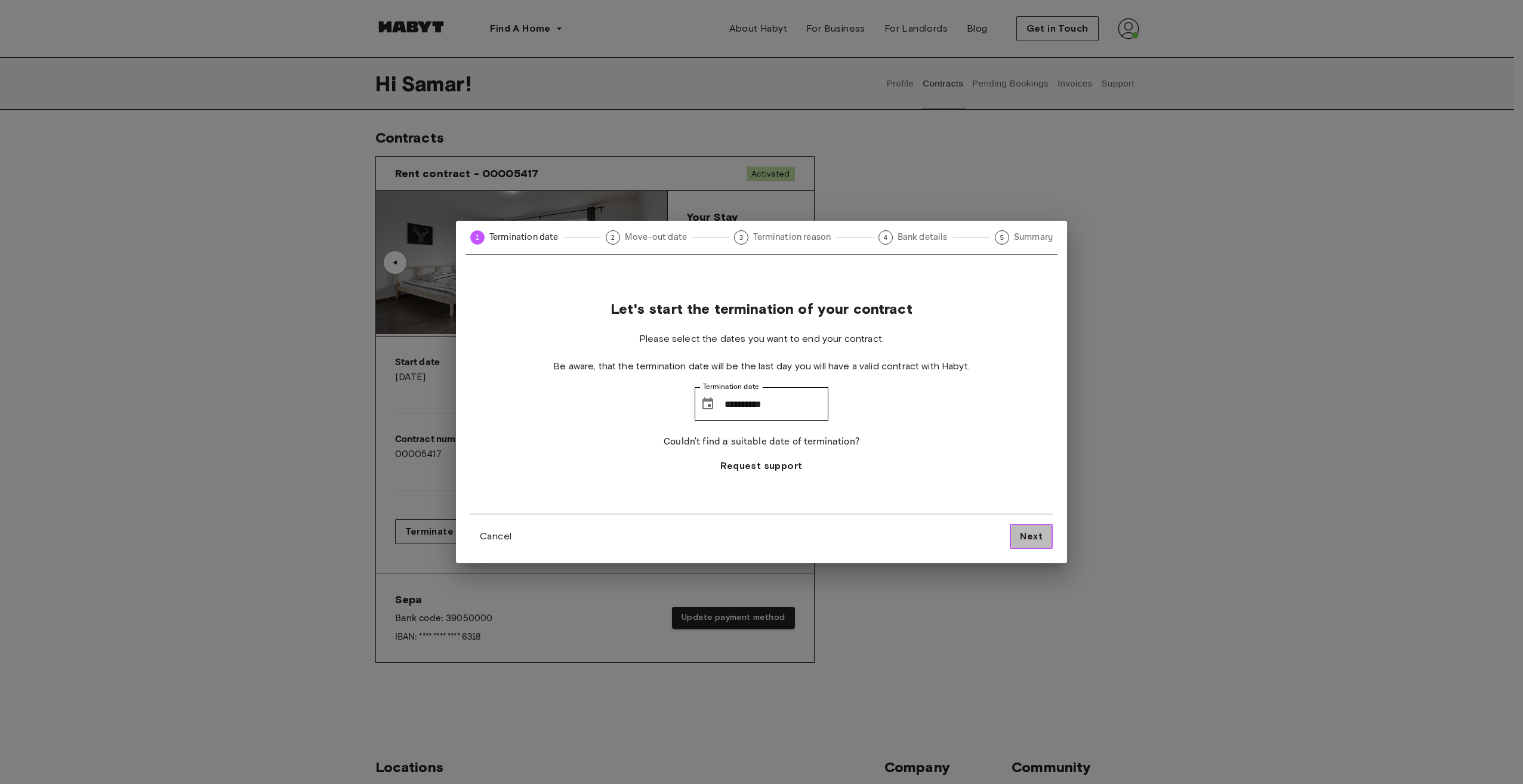
click at [1027, 533] on span "Next" at bounding box center [1031, 536] width 22 height 14
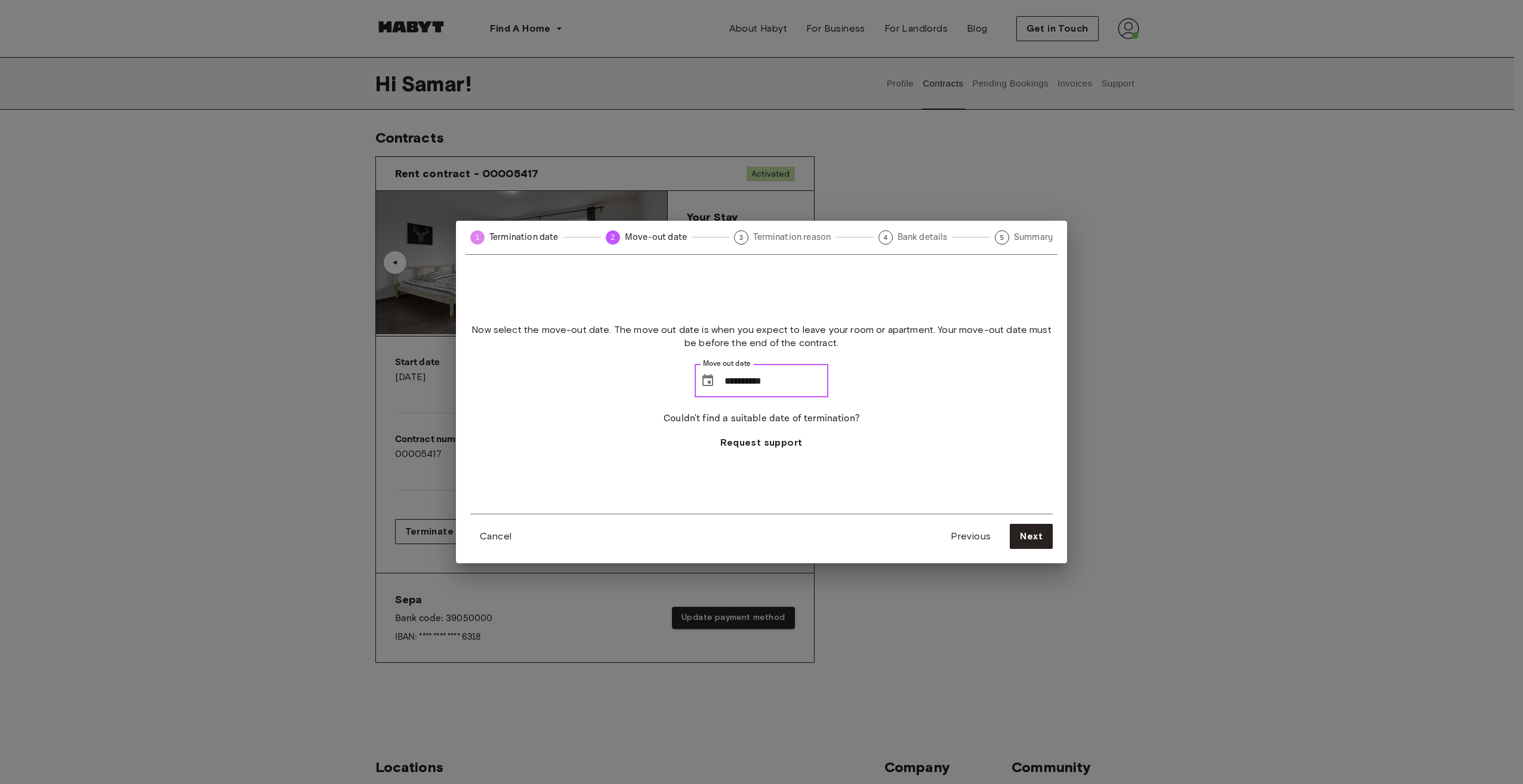
click at [768, 379] on input "**********" at bounding box center [776, 380] width 104 height 33
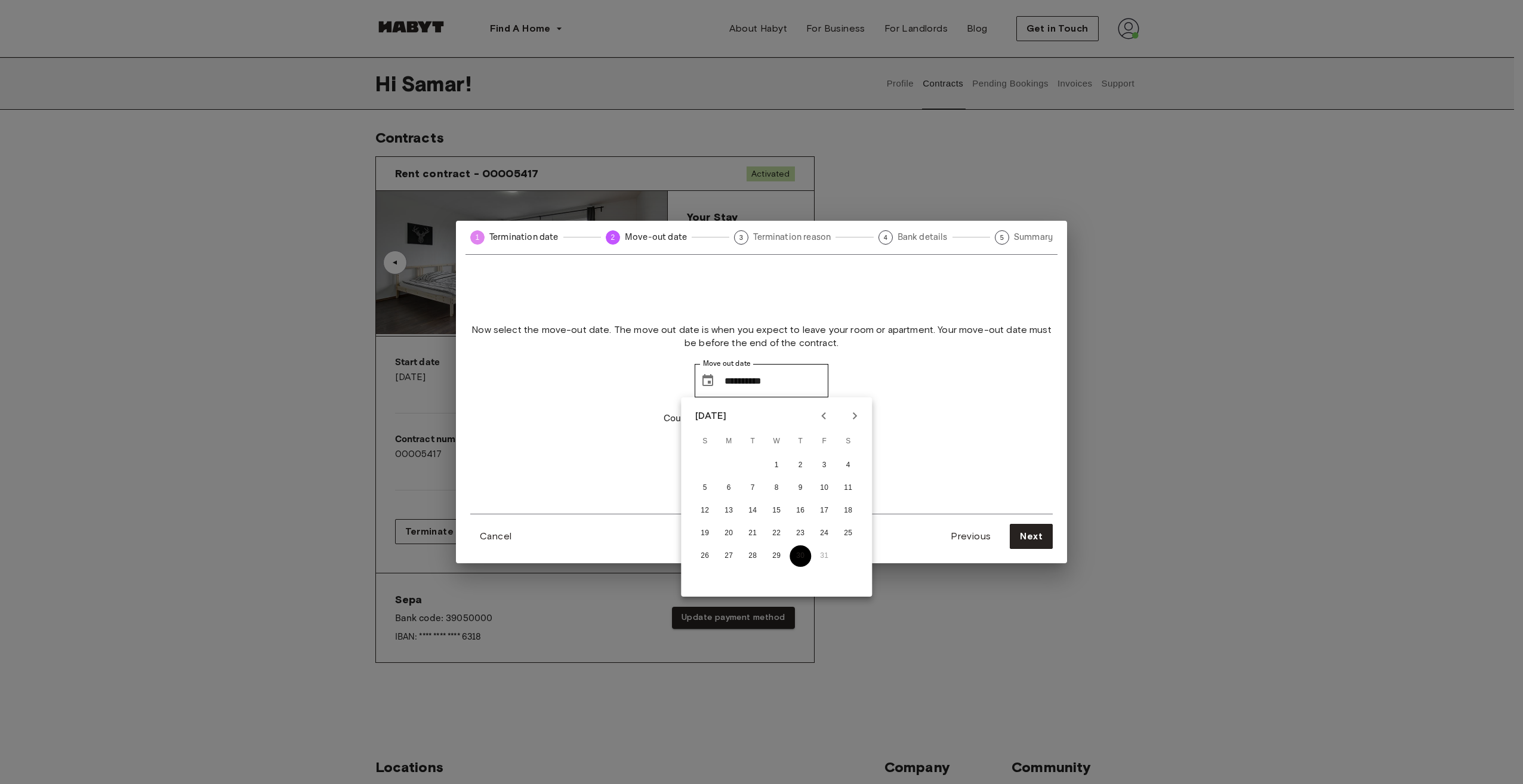
click at [801, 560] on button "30" at bounding box center [800, 556] width 22 height 22
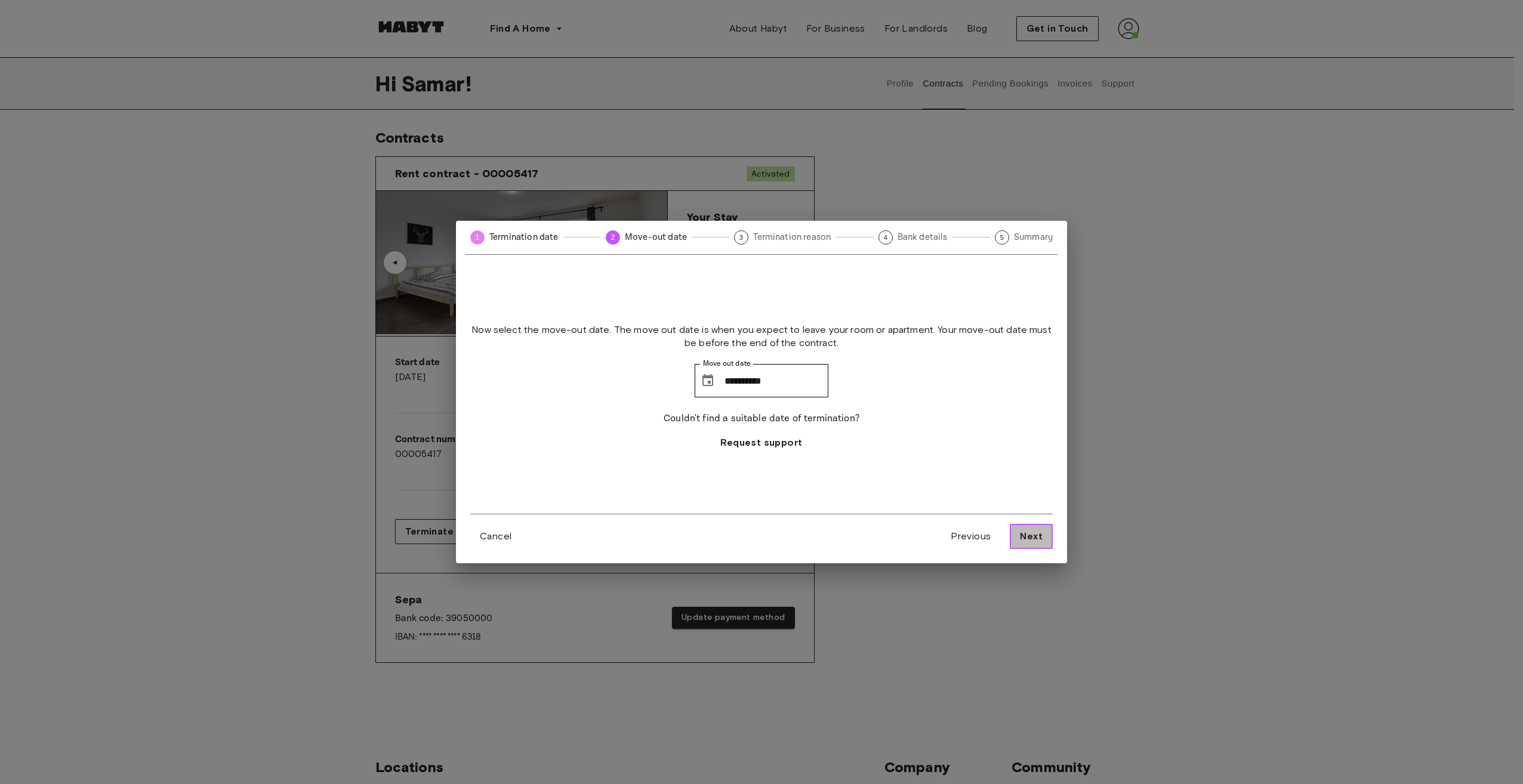
click at [1024, 539] on span "Next" at bounding box center [1031, 536] width 22 height 14
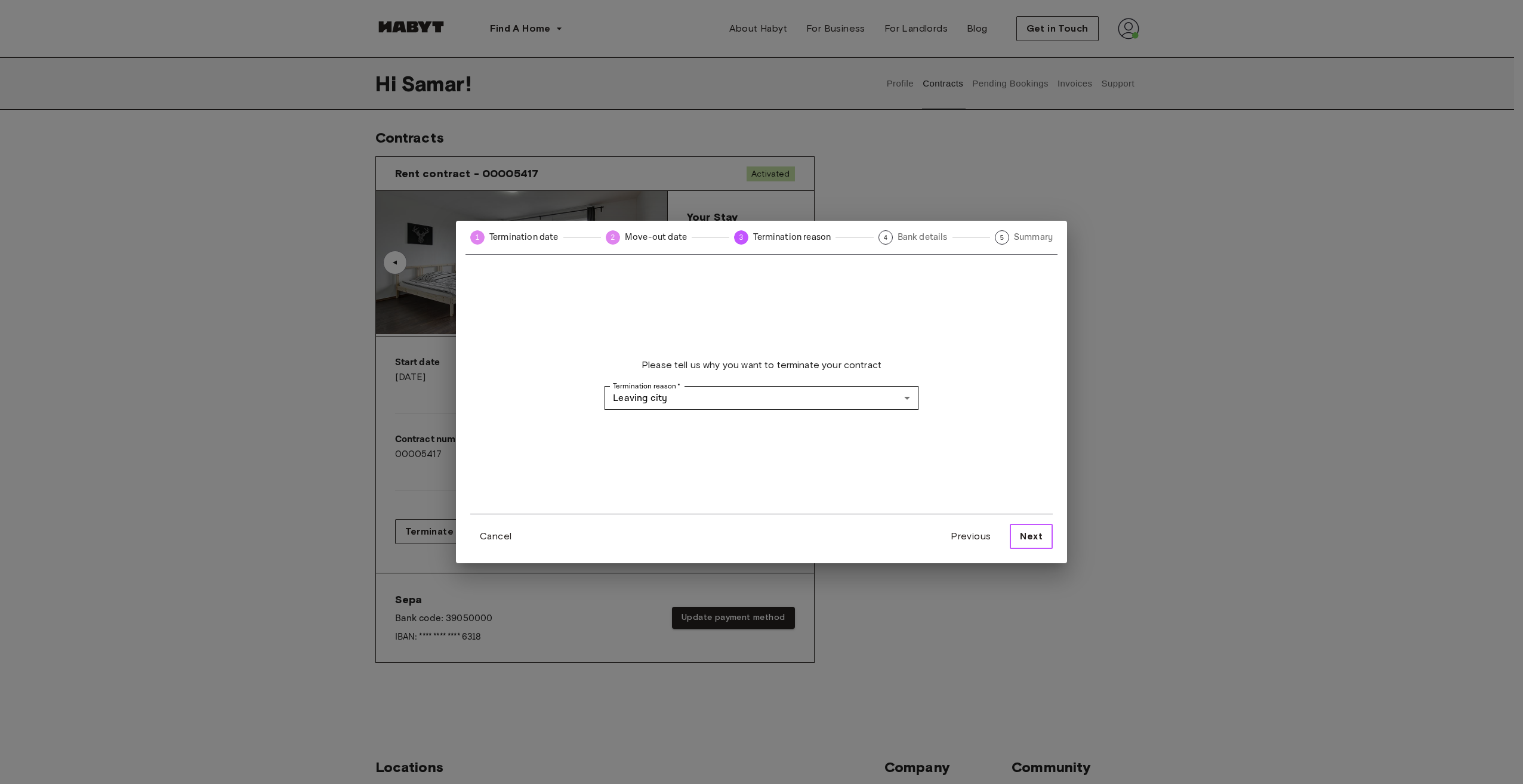
click at [1037, 543] on span "Next" at bounding box center [1031, 536] width 22 height 14
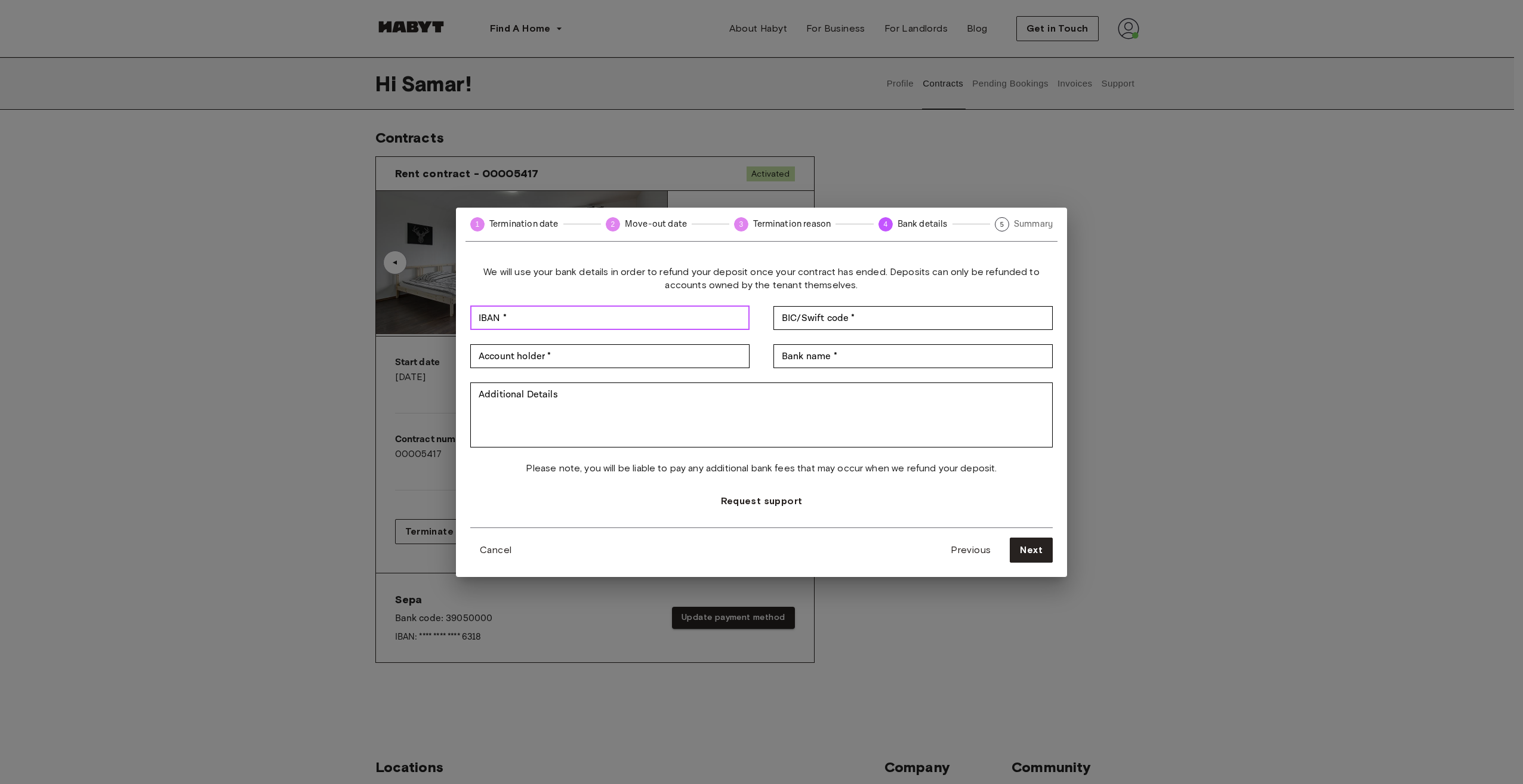
click at [534, 314] on input "IBAN *" at bounding box center [609, 318] width 279 height 24
type input "**********"
click at [813, 321] on input "BIC/Swift code *" at bounding box center [913, 318] width 279 height 24
type input "**********"
click at [600, 357] on input "Account holder *" at bounding box center [609, 355] width 279 height 24
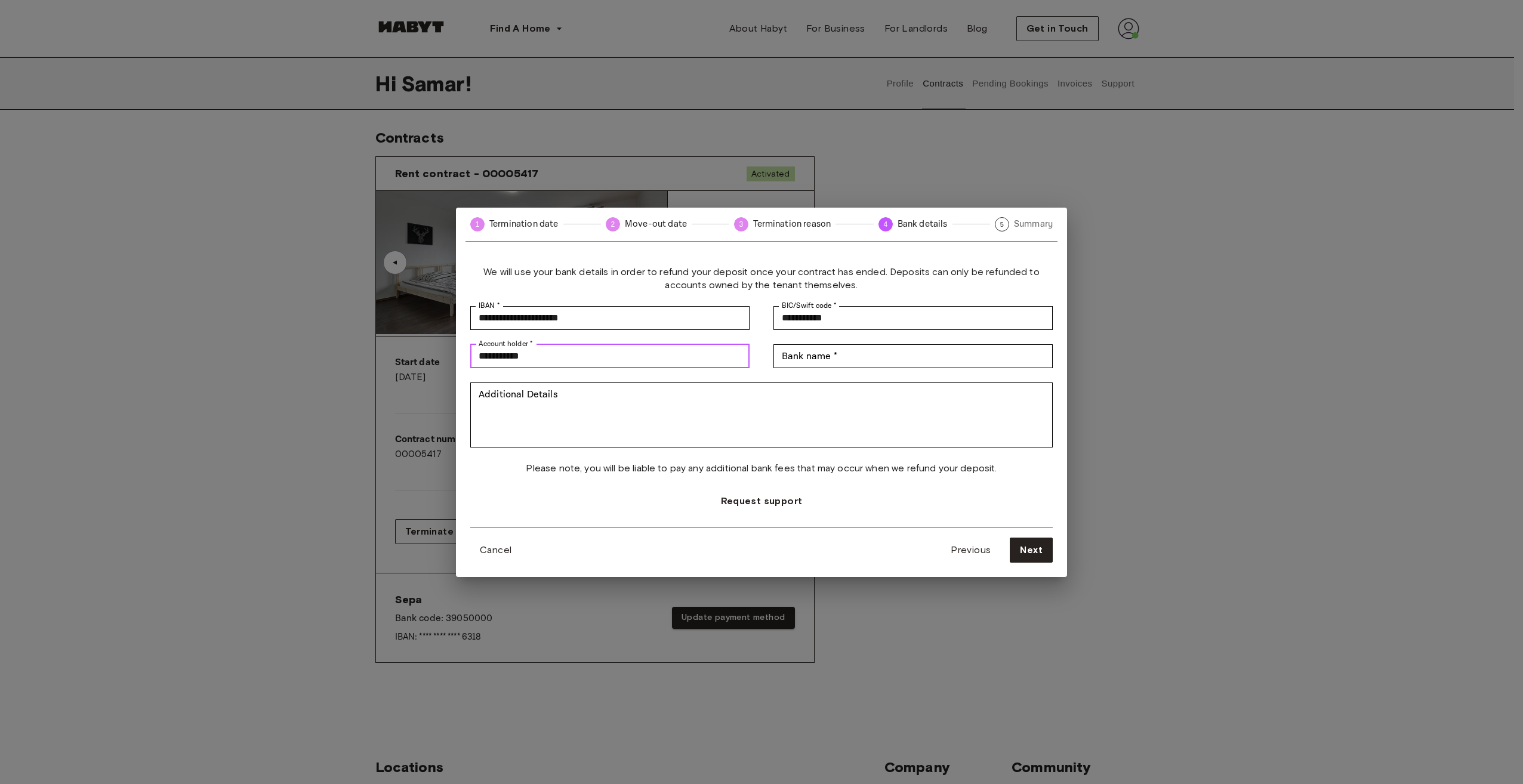
type input "**********"
click at [1037, 554] on span "Next" at bounding box center [1031, 550] width 22 height 14
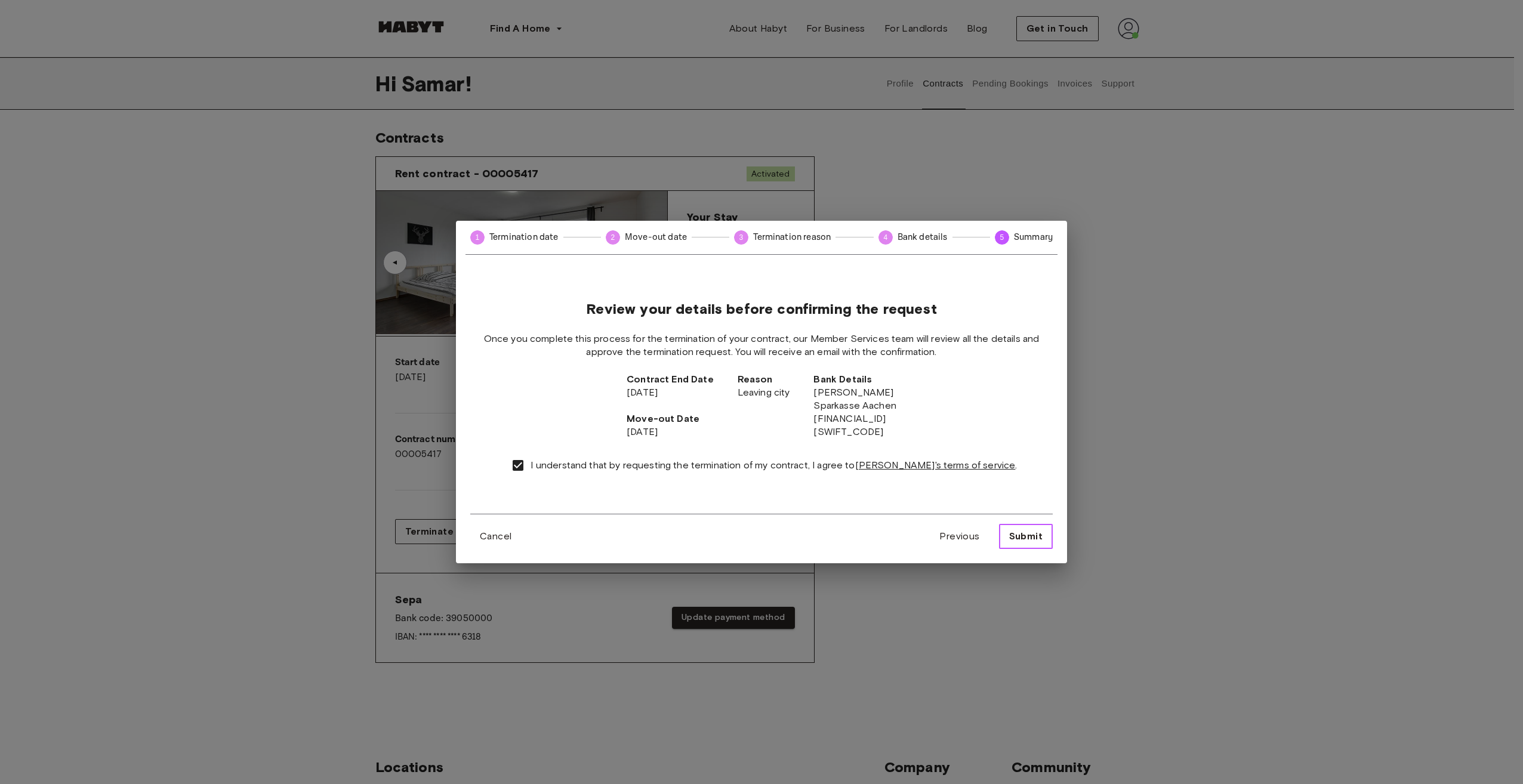
click at [1018, 537] on span "Submit" at bounding box center [1025, 536] width 33 height 14
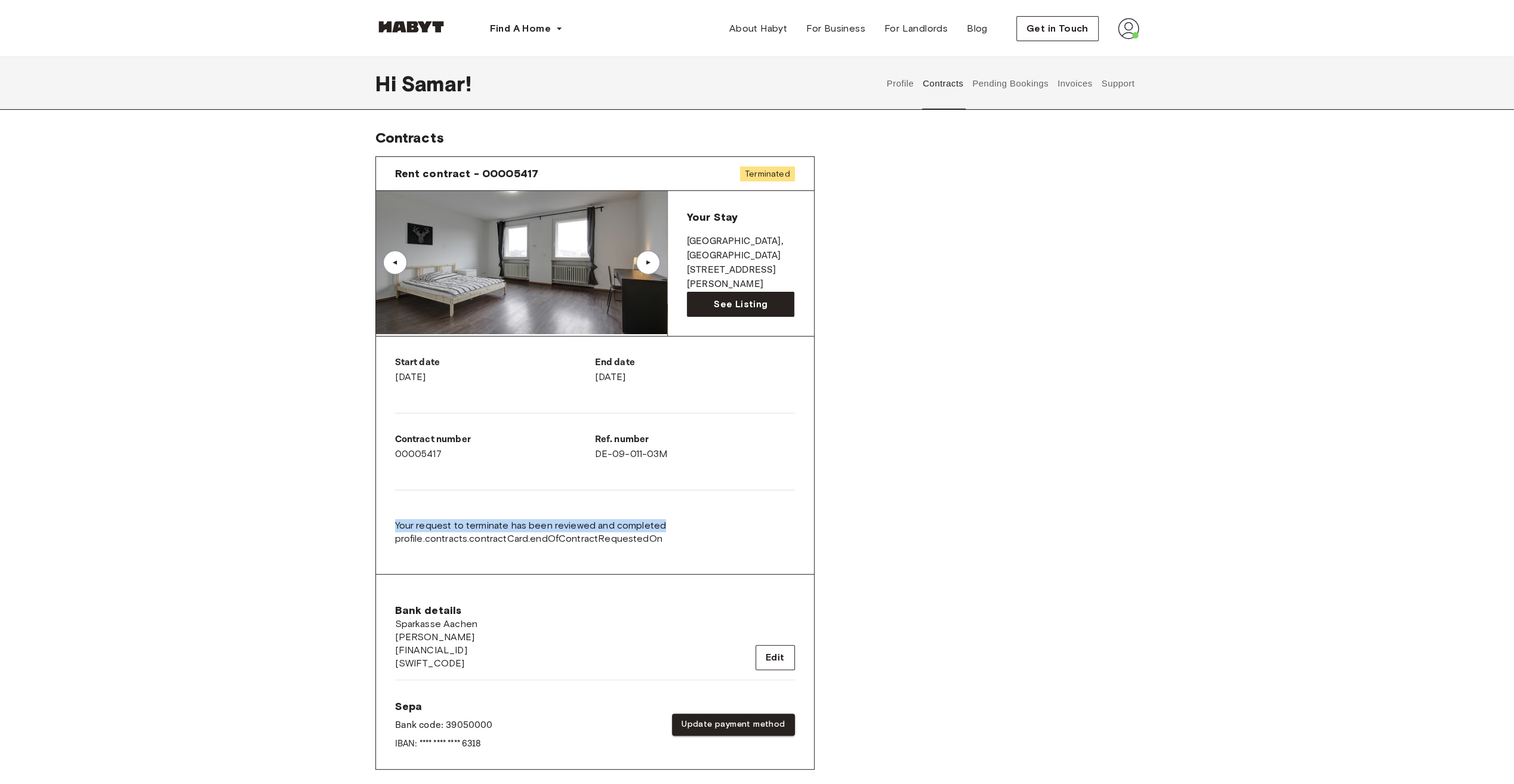
drag, startPoint x: 414, startPoint y: 523, endPoint x: 676, endPoint y: 529, distance: 262.1
click at [676, 529] on div "Start date June 1st, 2021 End date October 31st, 2025 Contract number 00005417 …" at bounding box center [594, 456] width 438 height 238
click at [739, 297] on span "See Listing" at bounding box center [740, 304] width 53 height 14
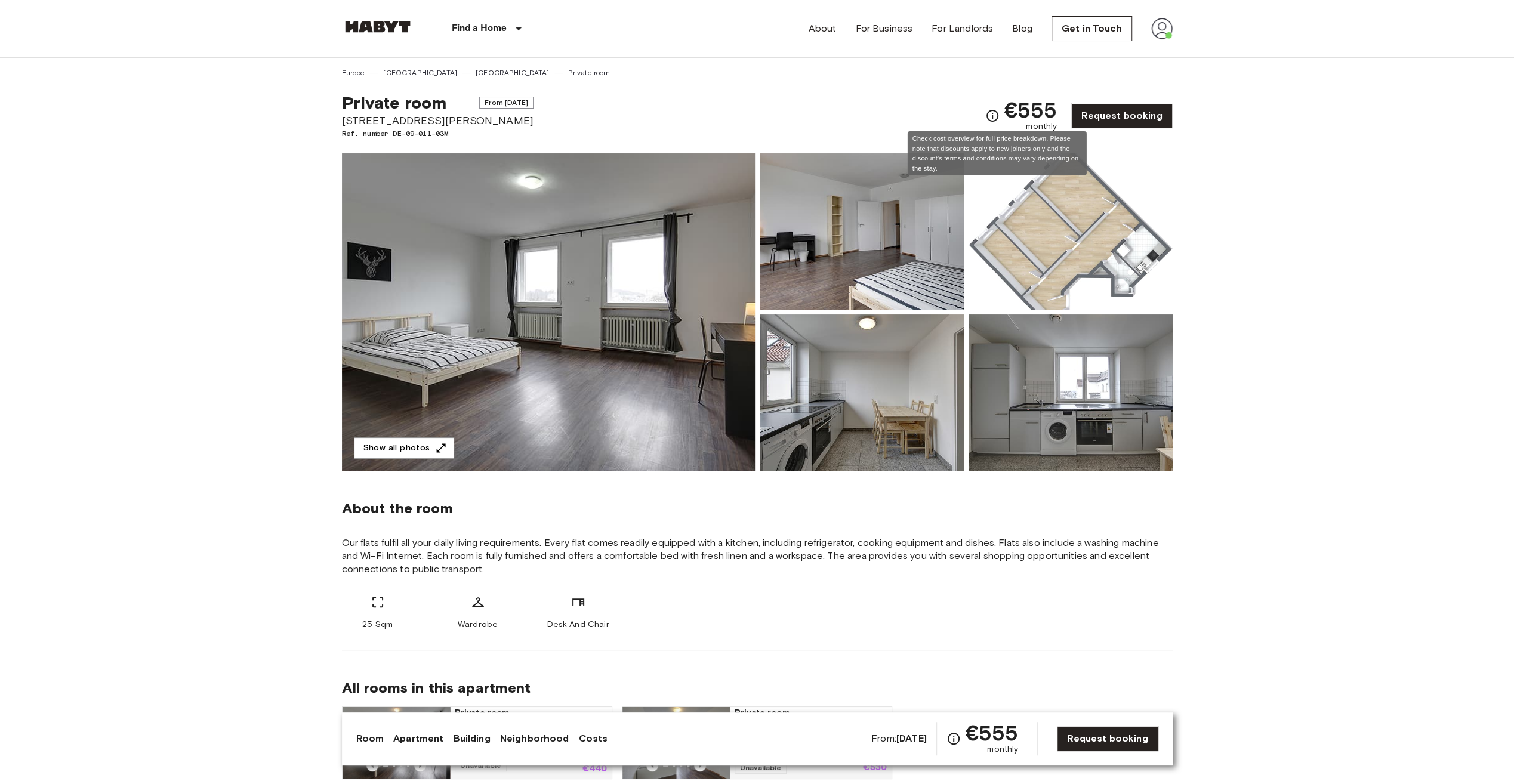
click at [997, 111] on icon "Check cost overview for full price breakdown. Please note that discounts apply …" at bounding box center [992, 115] width 14 height 14
click at [994, 116] on icon "Check cost overview for full price breakdown. Please note that discounts apply …" at bounding box center [992, 115] width 14 height 14
click at [958, 741] on icon "Check cost overview for full price breakdown. Please note that discounts apply …" at bounding box center [953, 739] width 12 height 12
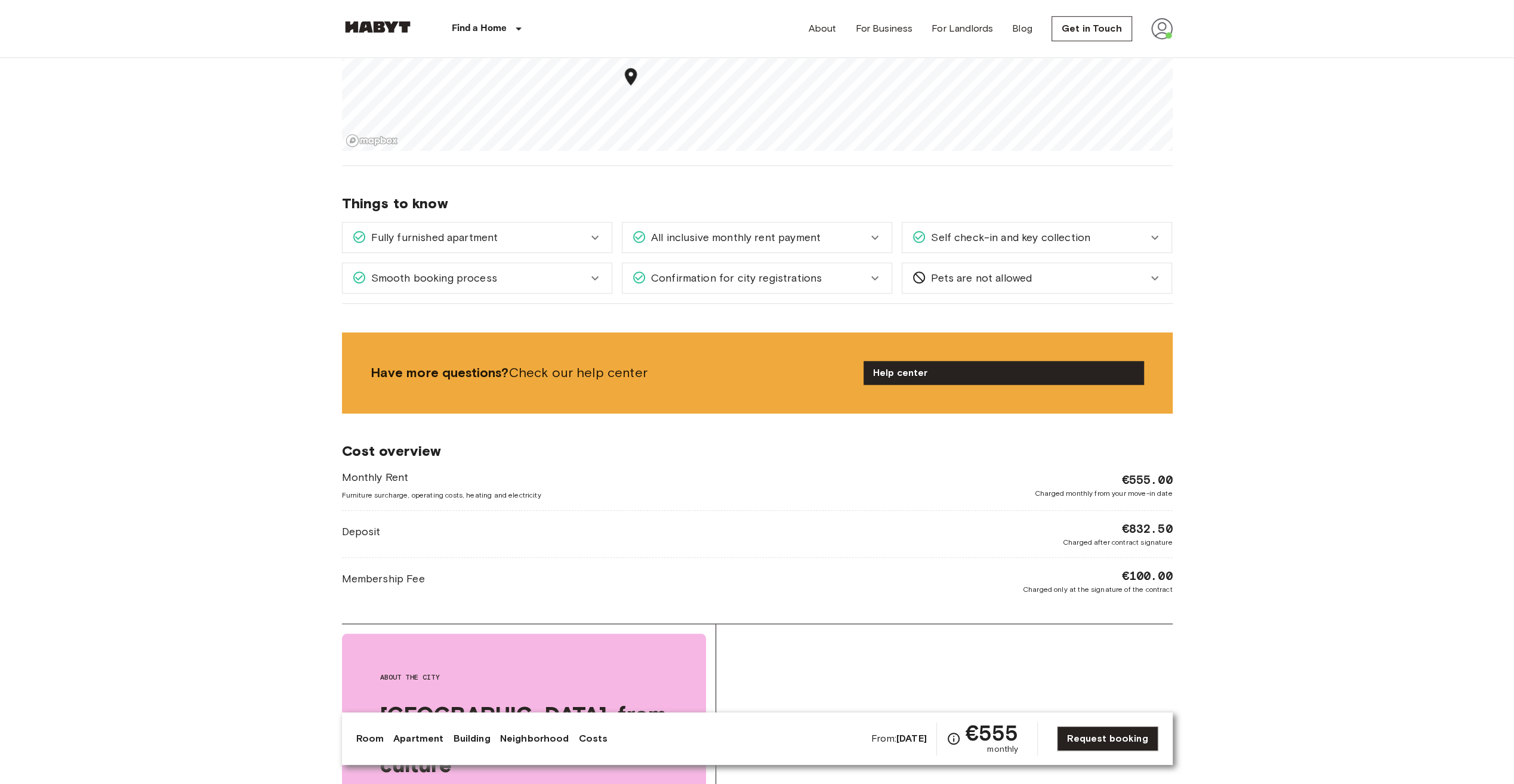
scroll to position [1014, 0]
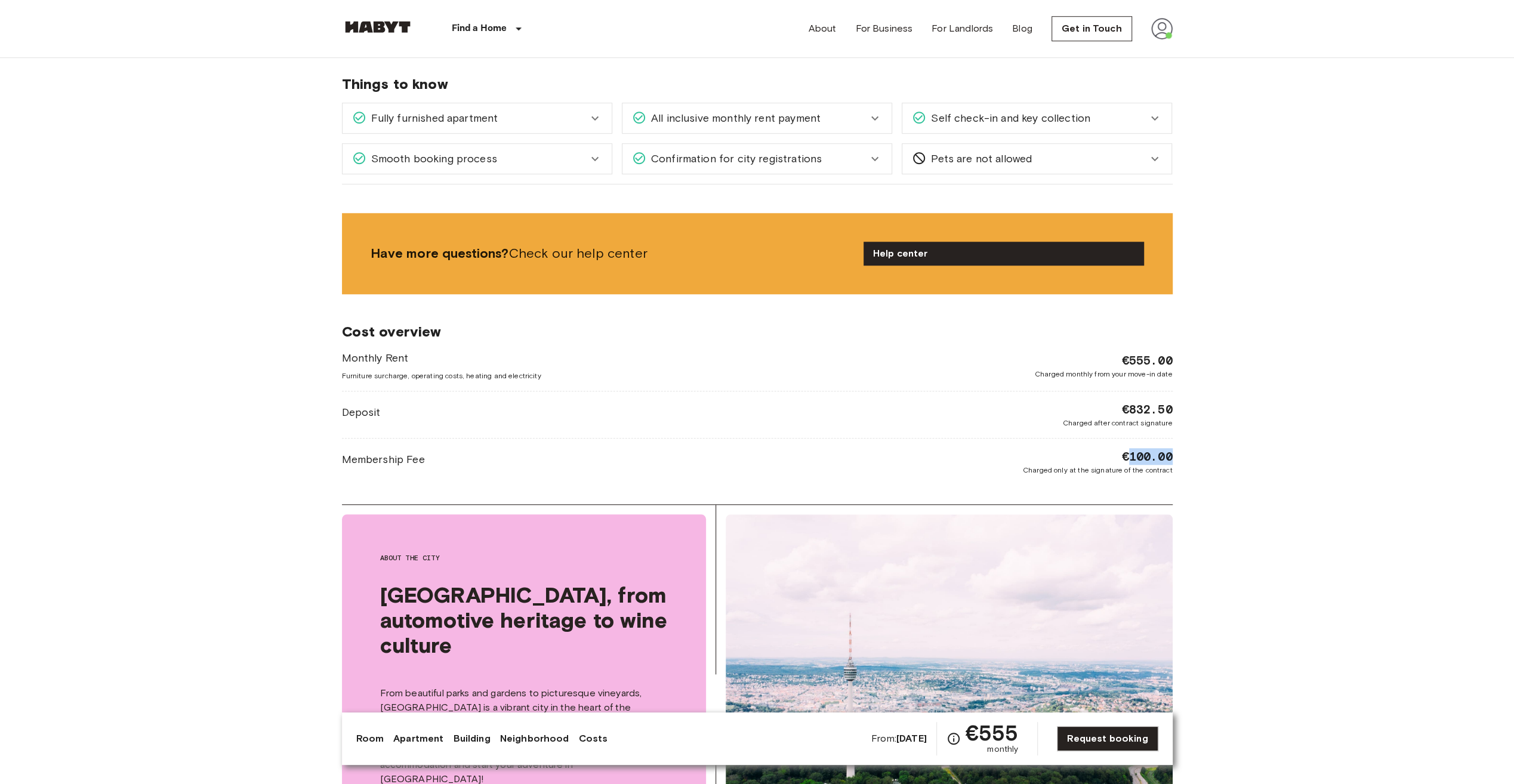
drag, startPoint x: 1159, startPoint y: 456, endPoint x: 1174, endPoint y: 456, distance: 15.0
click at [1174, 456] on div "Europe Germany Stuttgart Private room Private room From Nov 4 2025 König-Karl-S…" at bounding box center [757, 311] width 859 height 2535
drag, startPoint x: 1083, startPoint y: 471, endPoint x: 1163, endPoint y: 474, distance: 80.1
click at [1163, 474] on div "Cost overview Monthly Rent Furniture surcharge, operating costs, heating and el…" at bounding box center [757, 399] width 831 height 210
drag, startPoint x: 1163, startPoint y: 474, endPoint x: 1127, endPoint y: 420, distance: 64.9
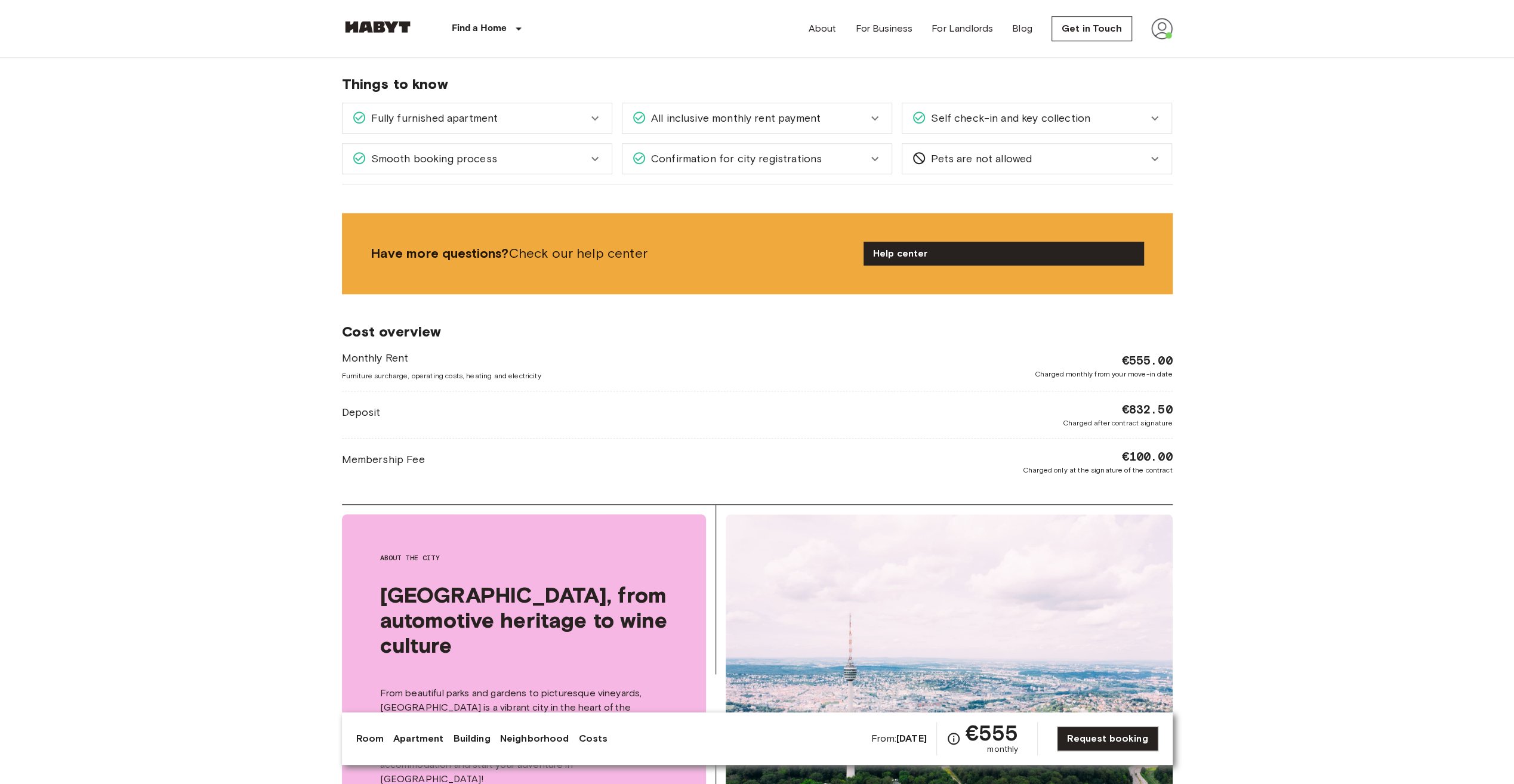
click at [1127, 420] on span "Charged after contract signature" at bounding box center [1118, 423] width 110 height 11
drag, startPoint x: 1130, startPoint y: 407, endPoint x: 1176, endPoint y: 407, distance: 46.0
click at [1176, 407] on div "Europe Germany Stuttgart Private room Private room From Nov 4 2025 König-Karl-S…" at bounding box center [757, 311] width 859 height 2535
drag, startPoint x: 1130, startPoint y: 360, endPoint x: 1171, endPoint y: 364, distance: 41.2
click at [1171, 364] on span "€555.00" at bounding box center [1146, 360] width 51 height 17
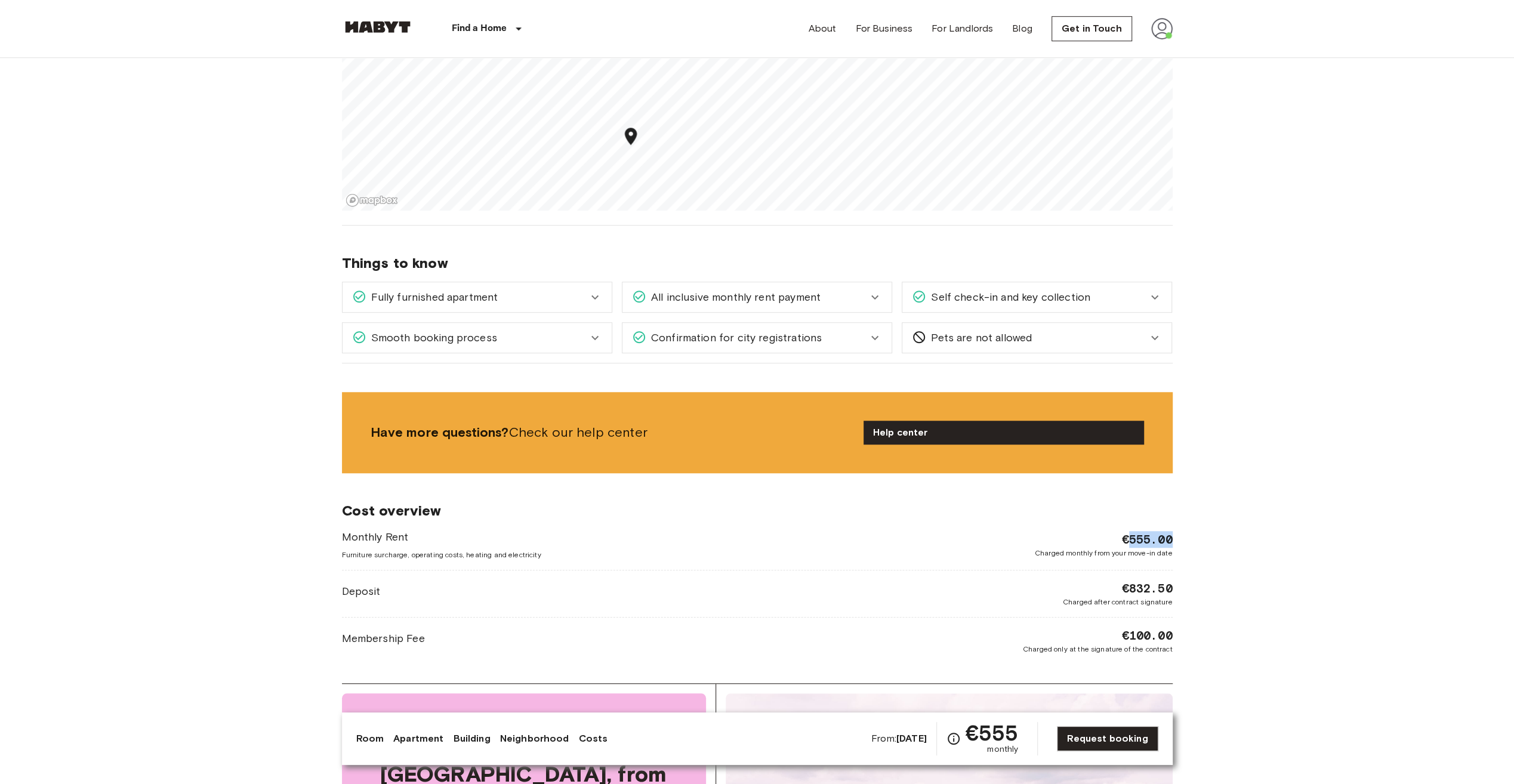
scroll to position [477, 0]
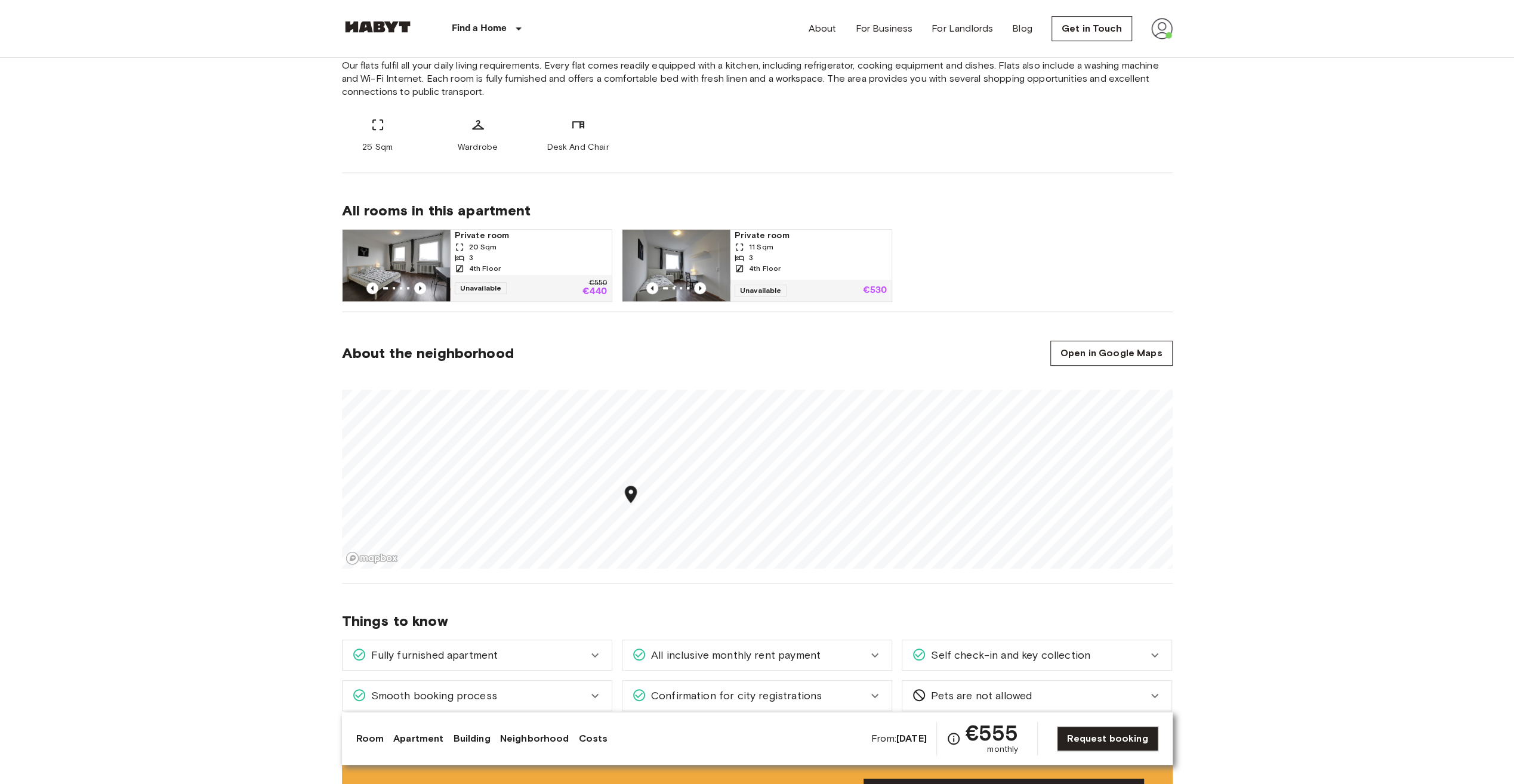
click at [497, 235] on span "Private room" at bounding box center [531, 236] width 152 height 12
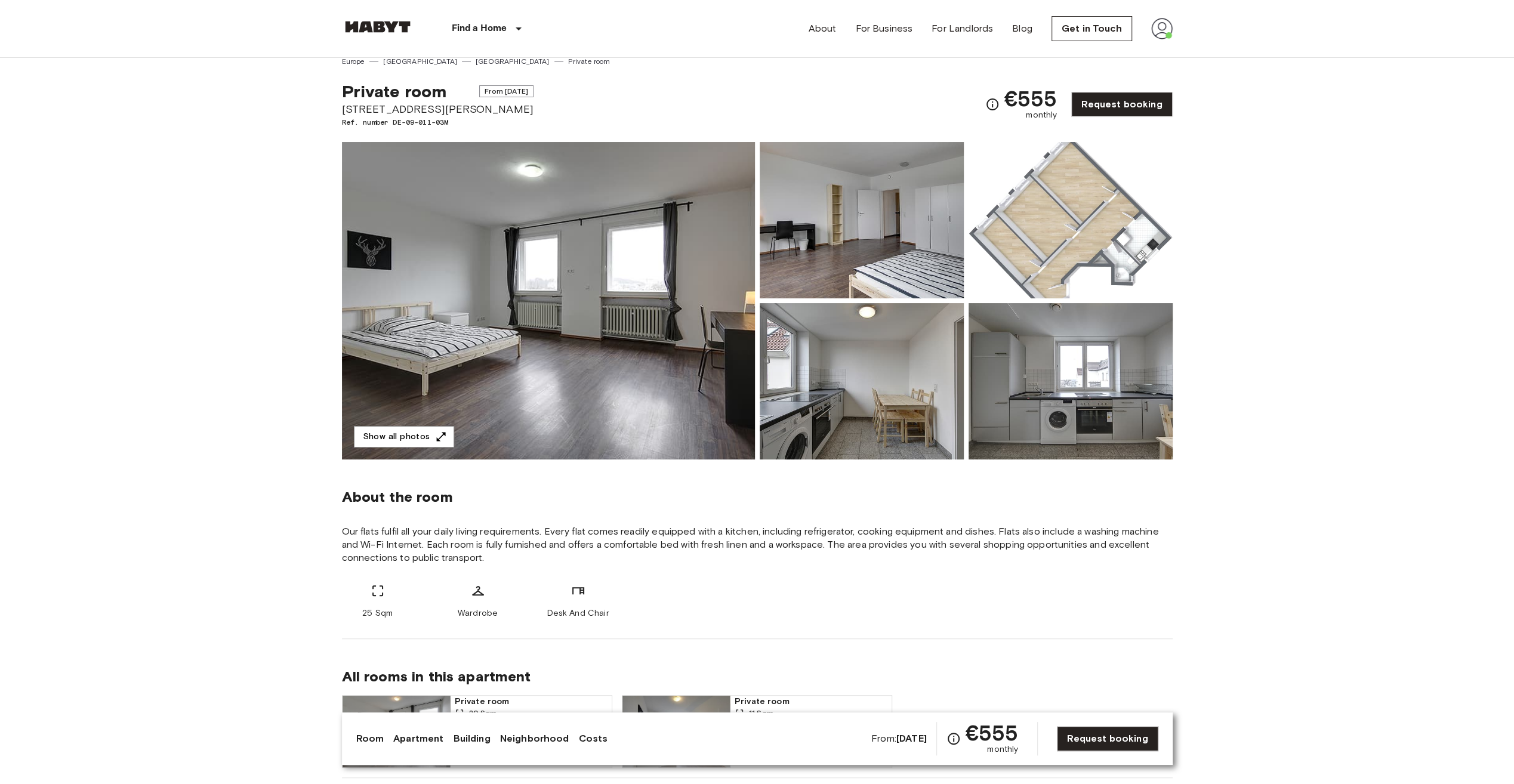
scroll to position [0, 0]
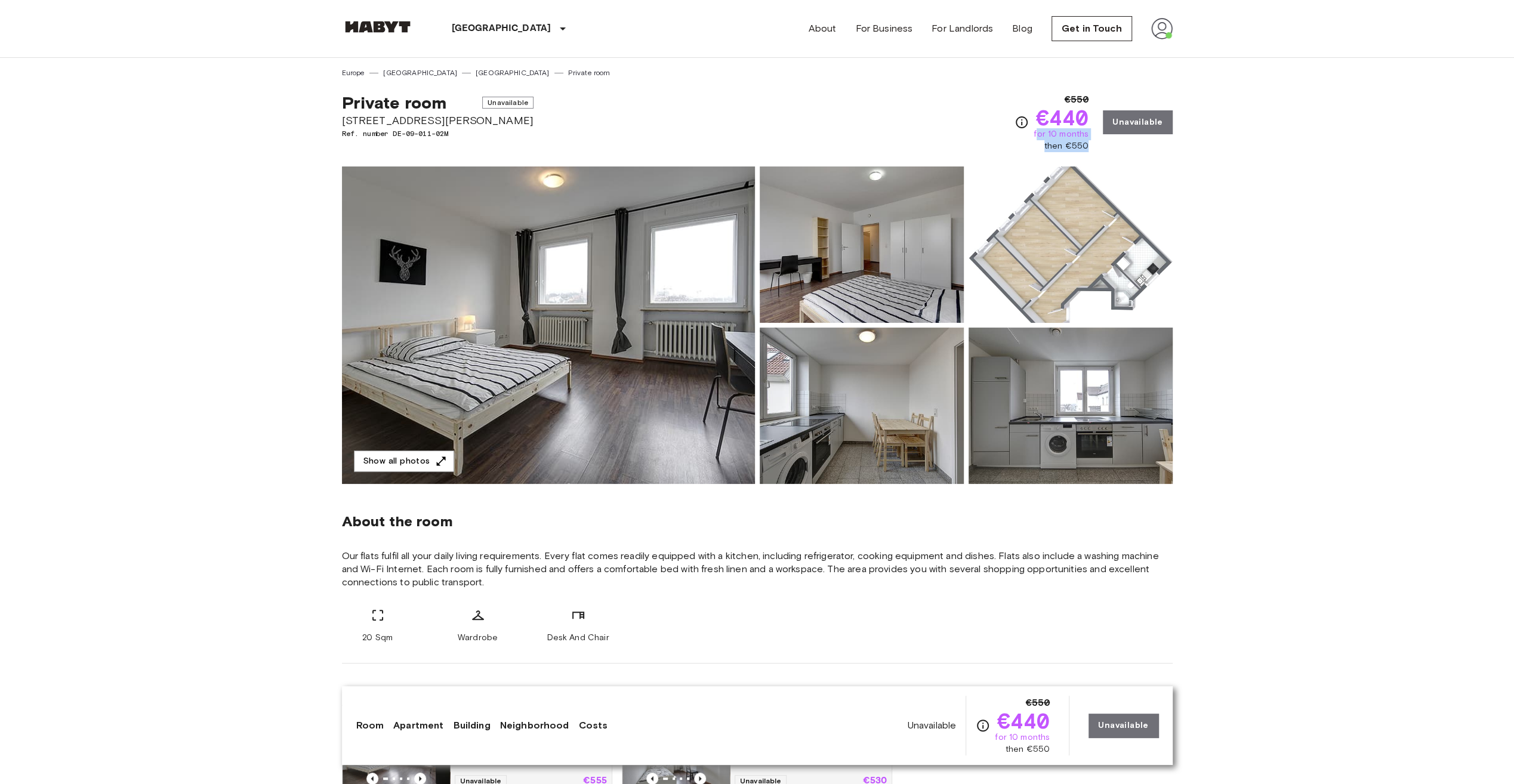
drag, startPoint x: 1039, startPoint y: 135, endPoint x: 1093, endPoint y: 141, distance: 54.3
click at [1093, 141] on div "€550 €440 for 10 months then €550 Unavailable" at bounding box center [1093, 123] width 158 height 60
drag, startPoint x: 1093, startPoint y: 141, endPoint x: 1203, endPoint y: 158, distance: 111.3
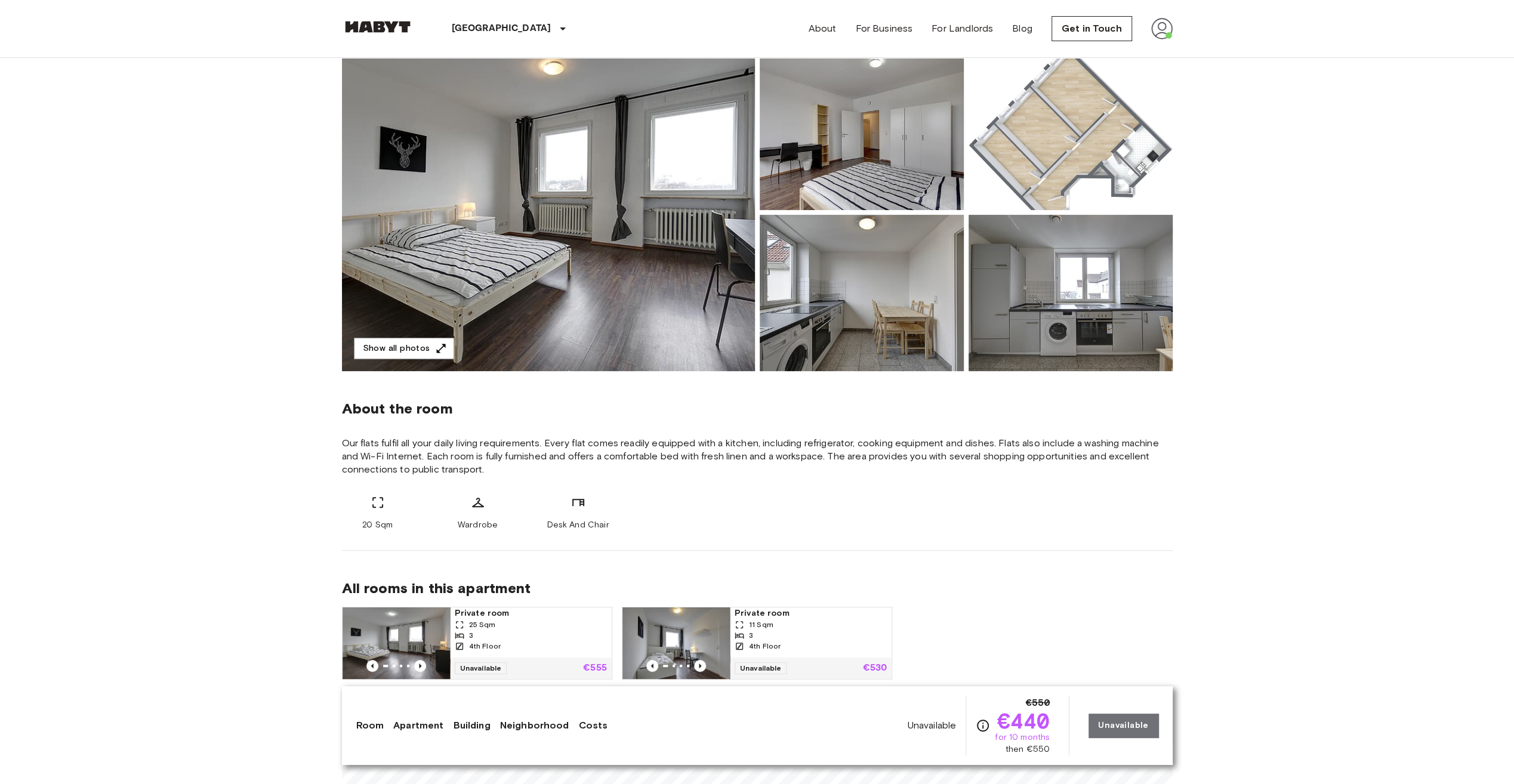
scroll to position [239, 0]
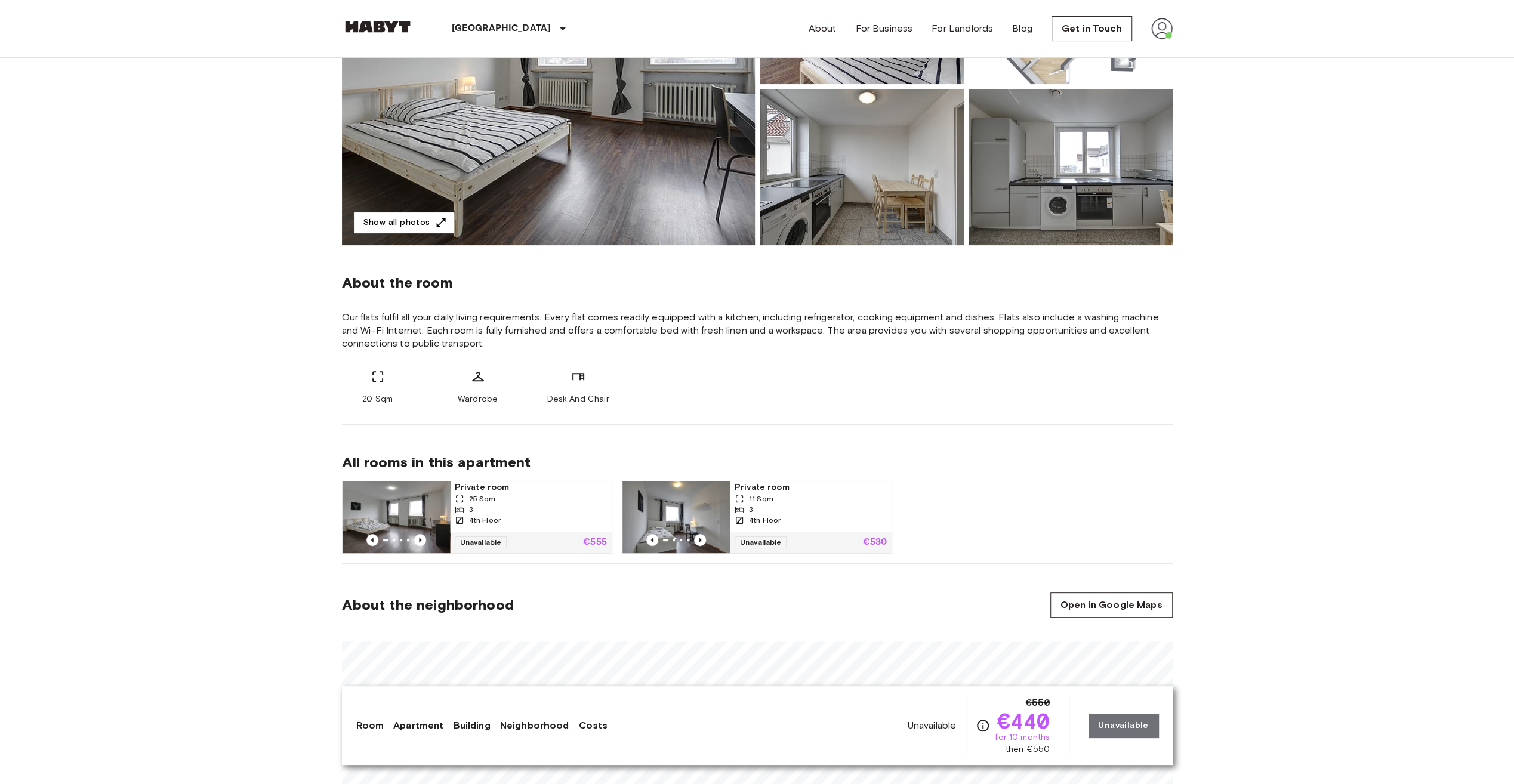
click at [484, 489] on span "Private room" at bounding box center [531, 487] width 152 height 12
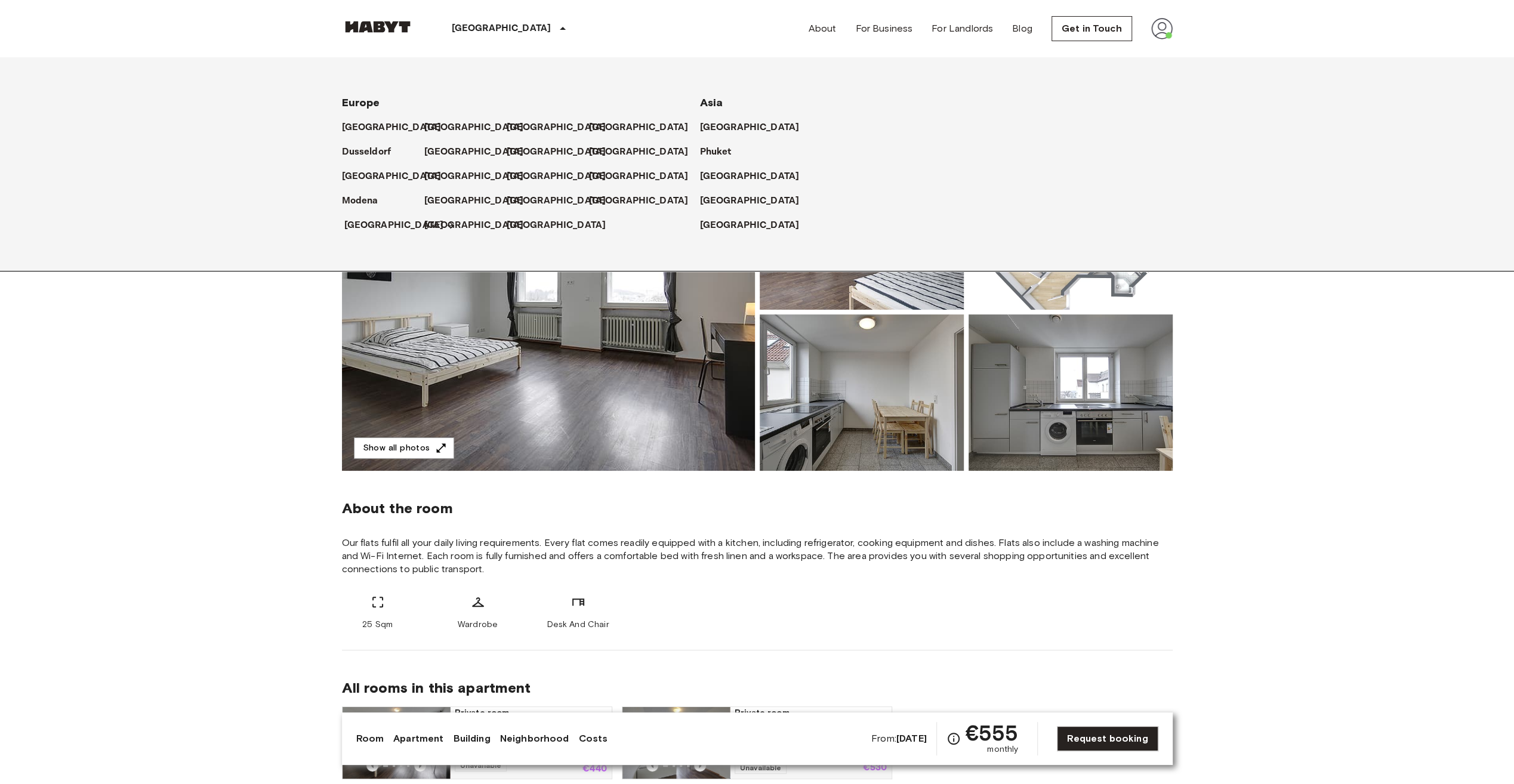
click at [356, 225] on p "[GEOGRAPHIC_DATA]" at bounding box center [393, 225] width 100 height 14
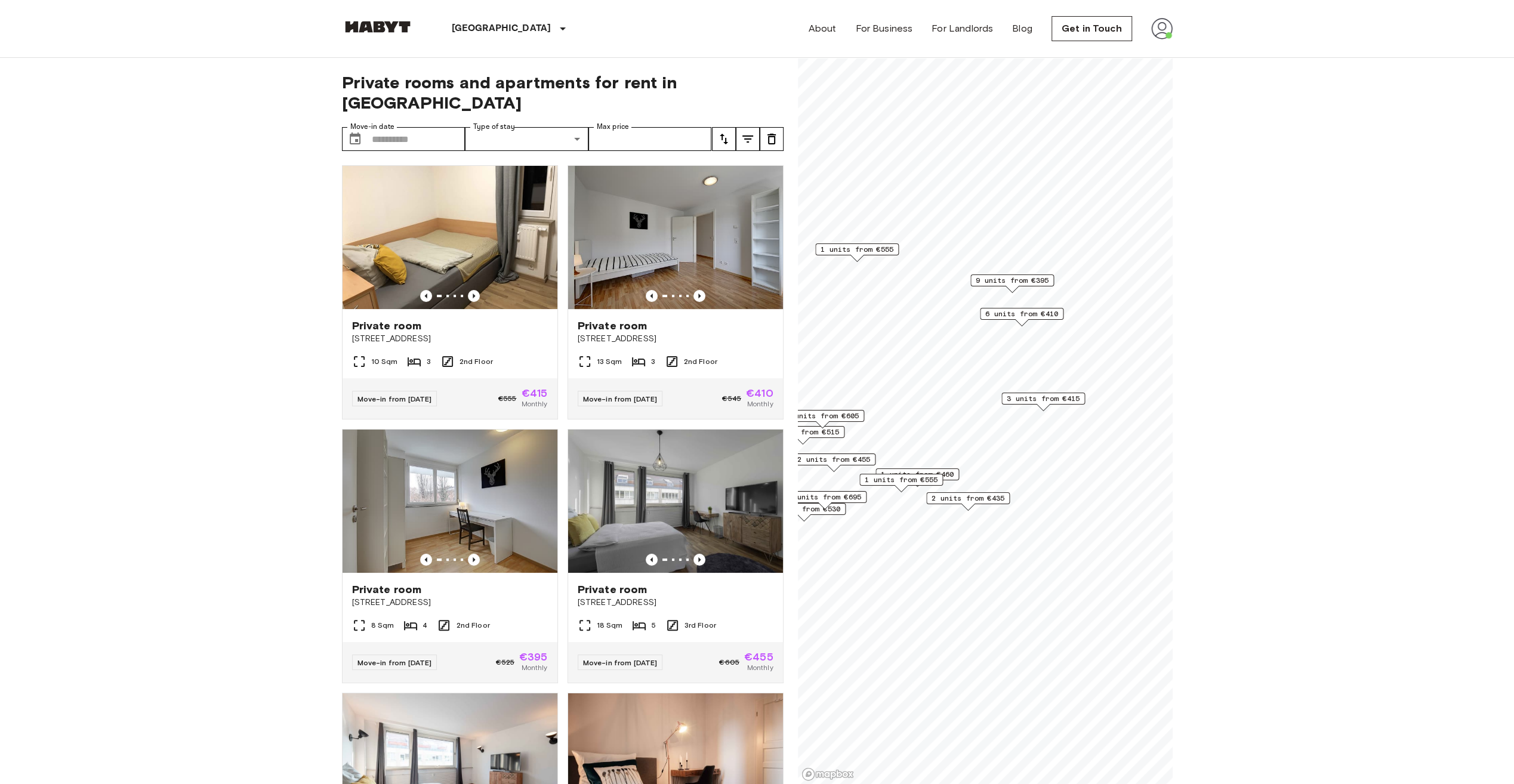
click at [1028, 314] on span "6 units from €410" at bounding box center [1022, 314] width 73 height 11
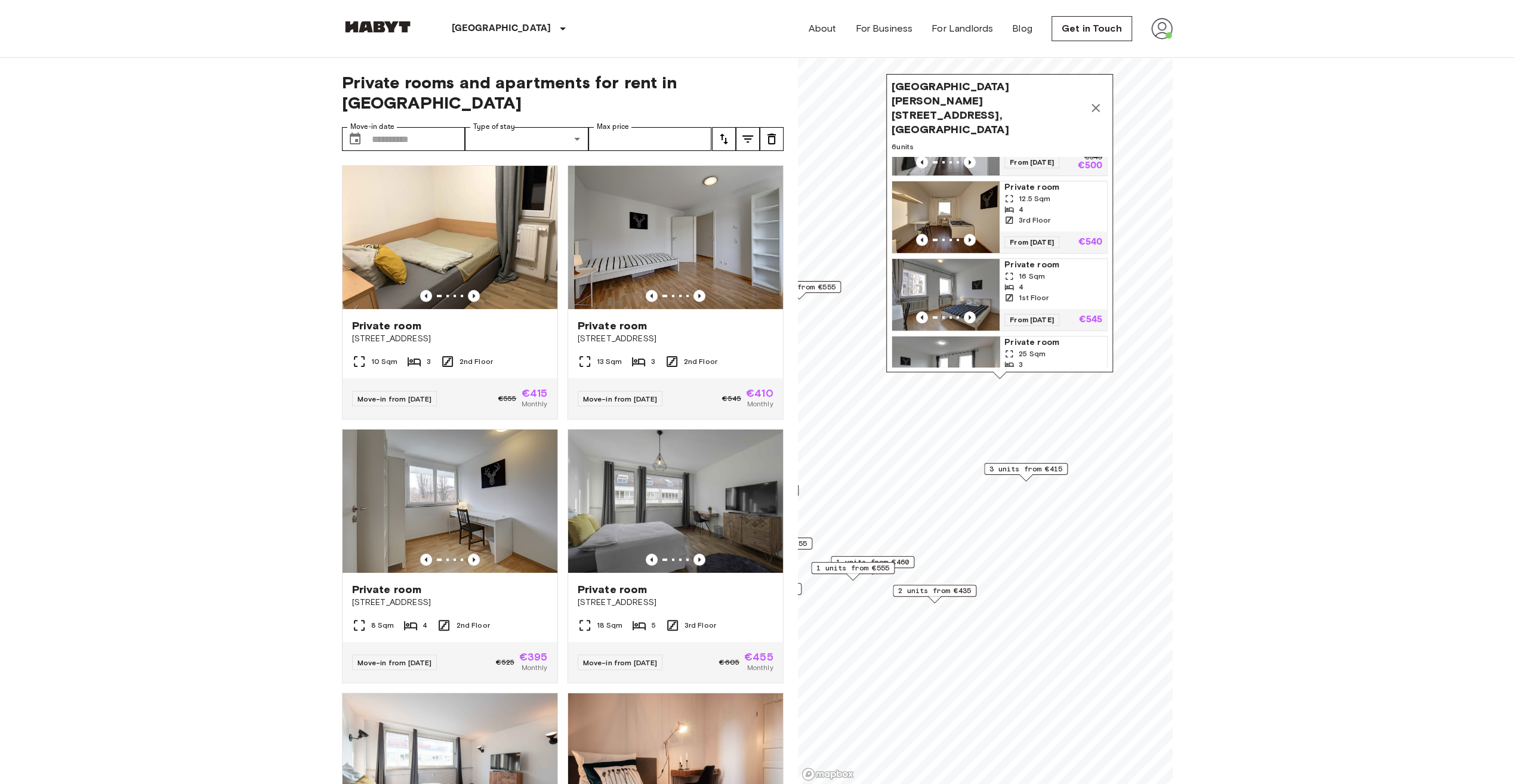
scroll to position [228, 0]
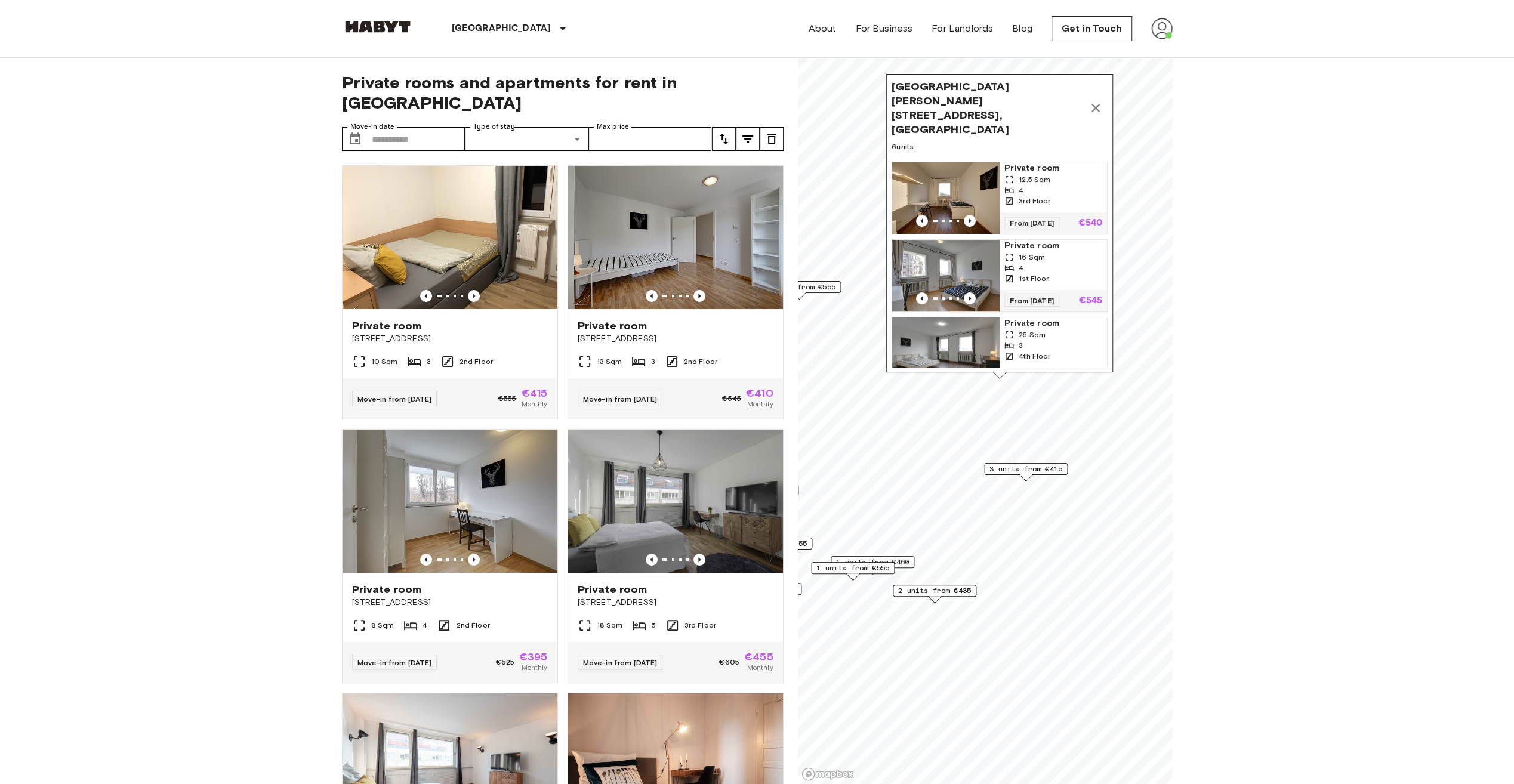
click at [1049, 318] on span "Private room" at bounding box center [1053, 324] width 98 height 12
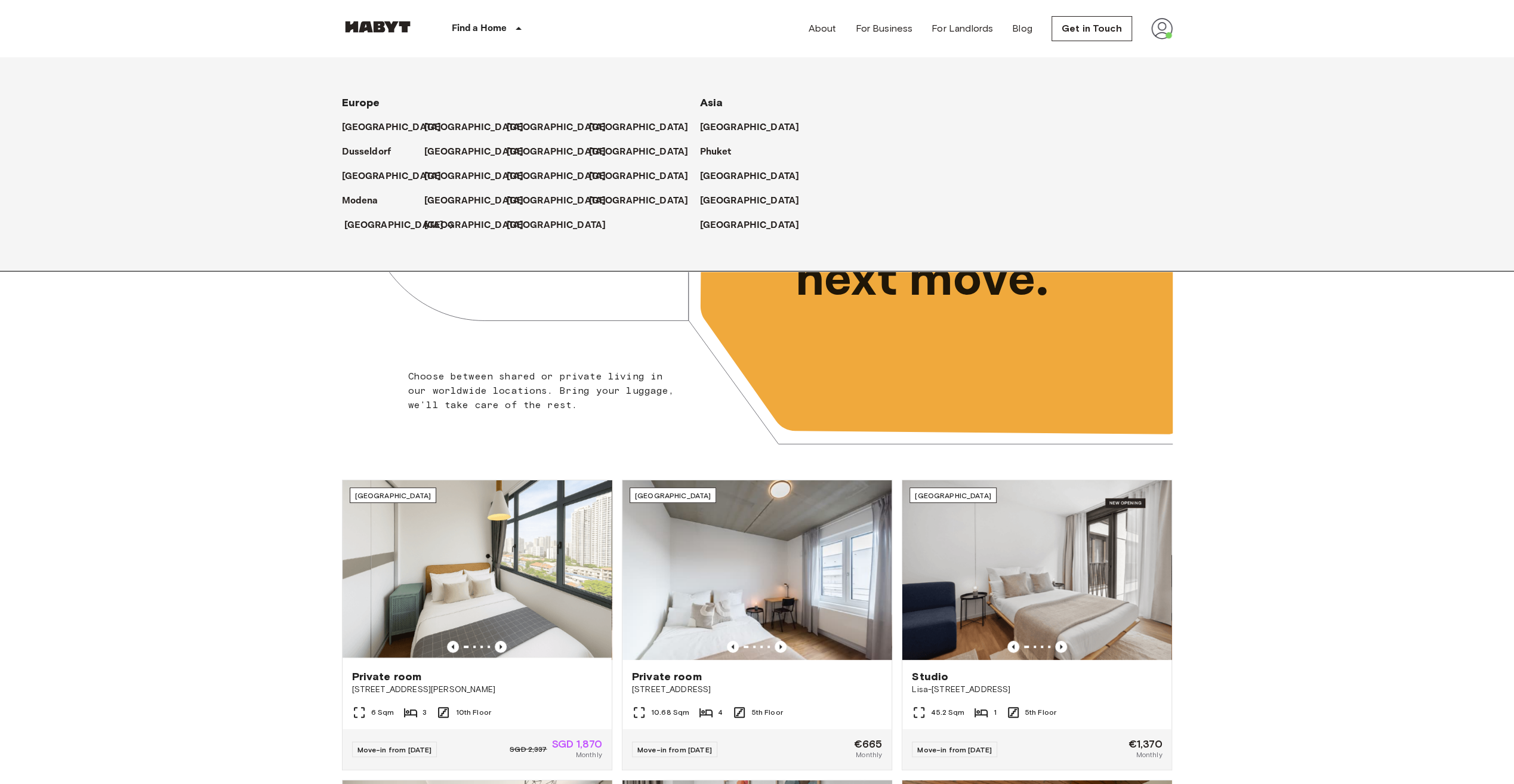
click at [357, 223] on p "[GEOGRAPHIC_DATA]" at bounding box center [393, 225] width 100 height 14
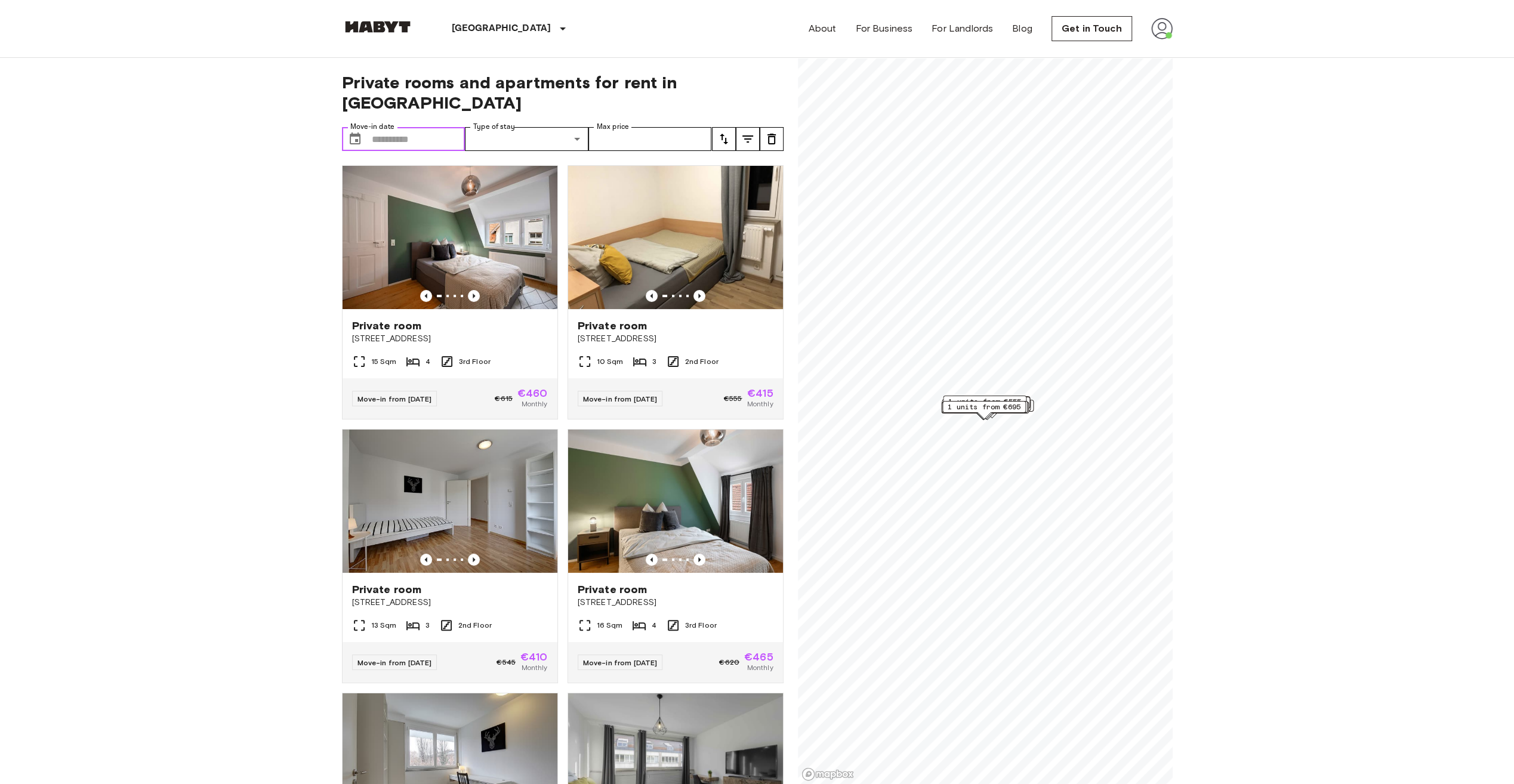
click at [408, 127] on input "Move-in date" at bounding box center [418, 139] width 93 height 24
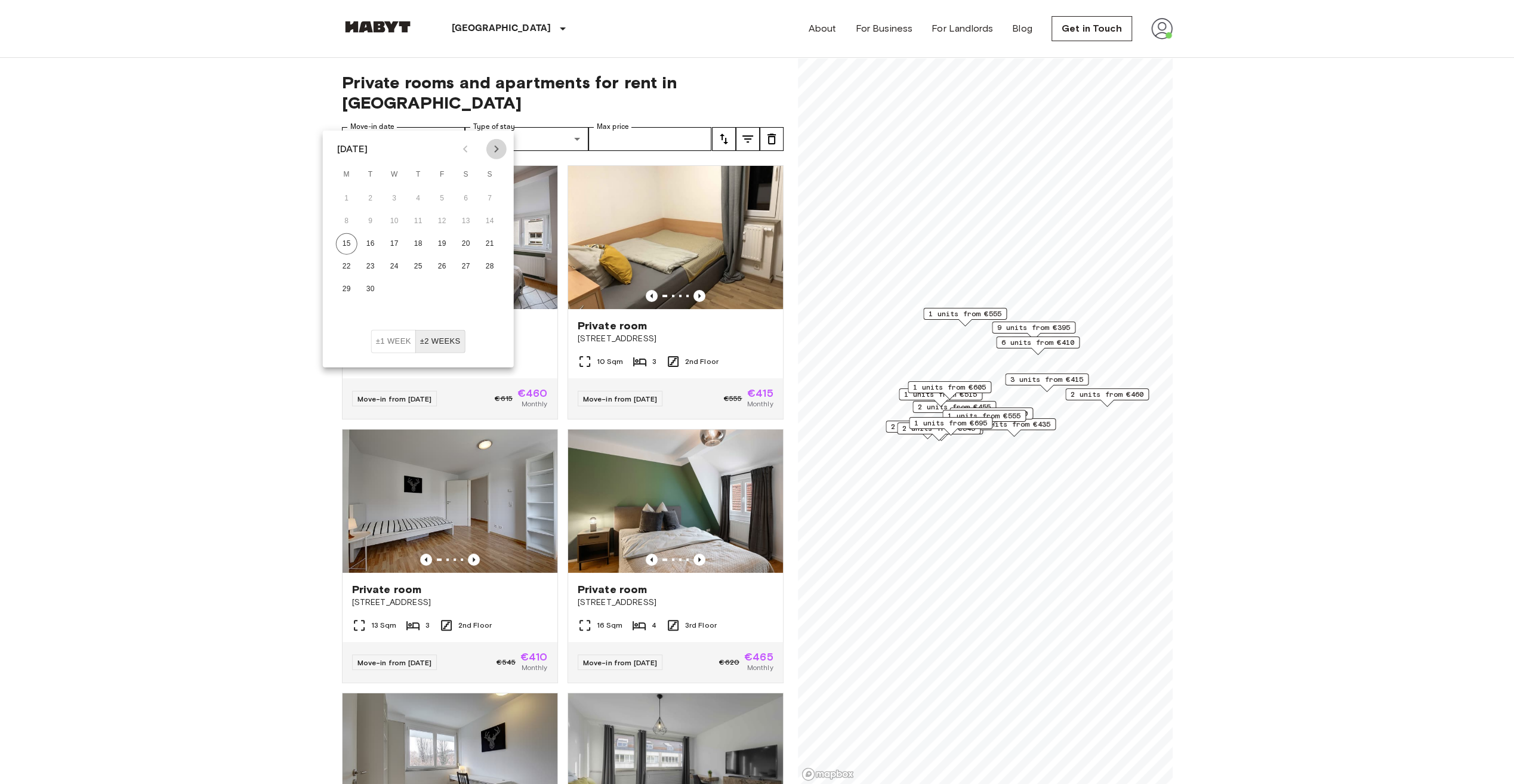
click at [493, 152] on icon "Next month" at bounding box center [496, 149] width 14 height 14
click at [373, 225] on button "4" at bounding box center [370, 221] width 22 height 22
type input "**********"
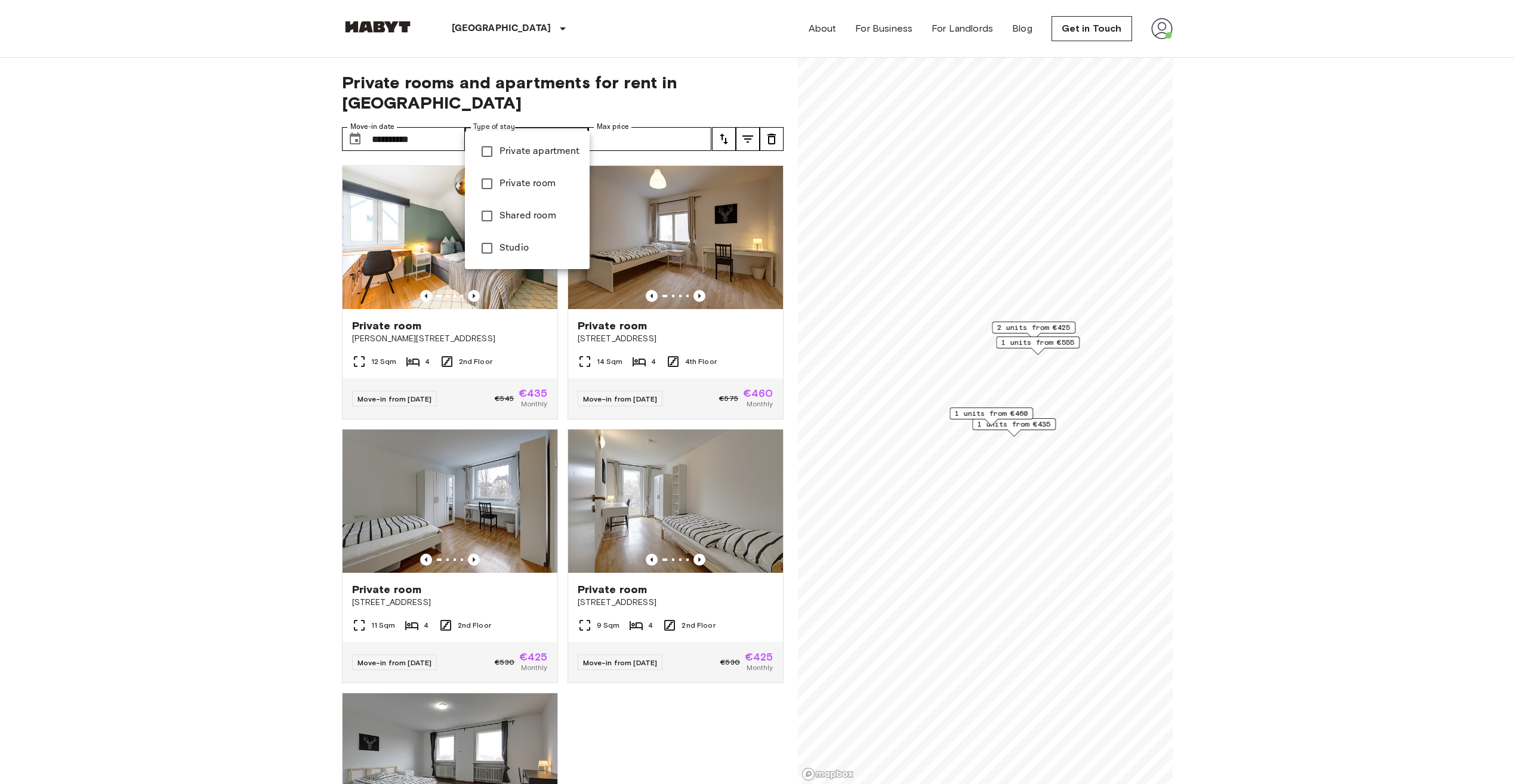
click at [520, 191] on li "Private room" at bounding box center [527, 184] width 125 height 32
type input "**********"
click at [276, 164] on div at bounding box center [761, 392] width 1523 height 784
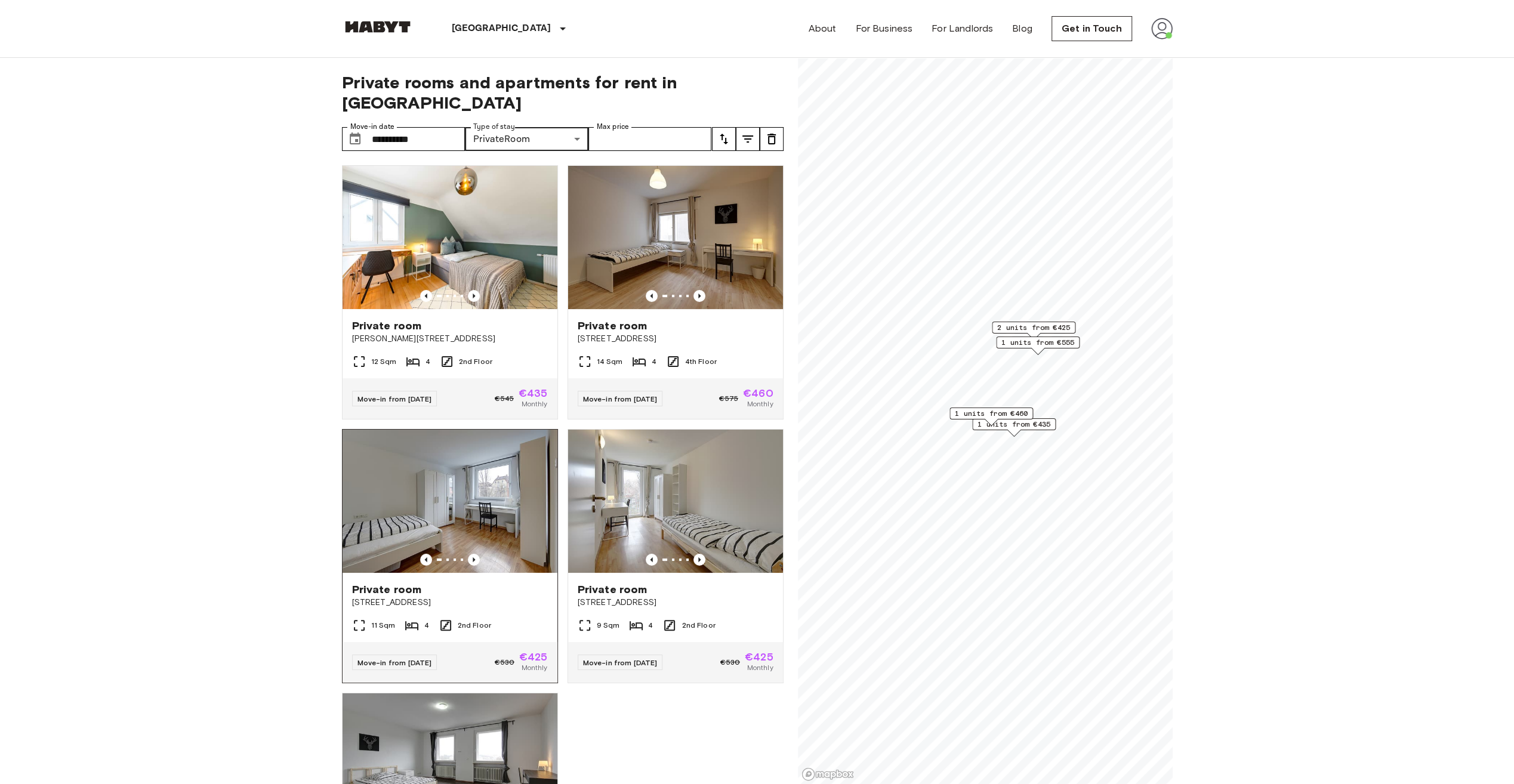
scroll to position [193, 0]
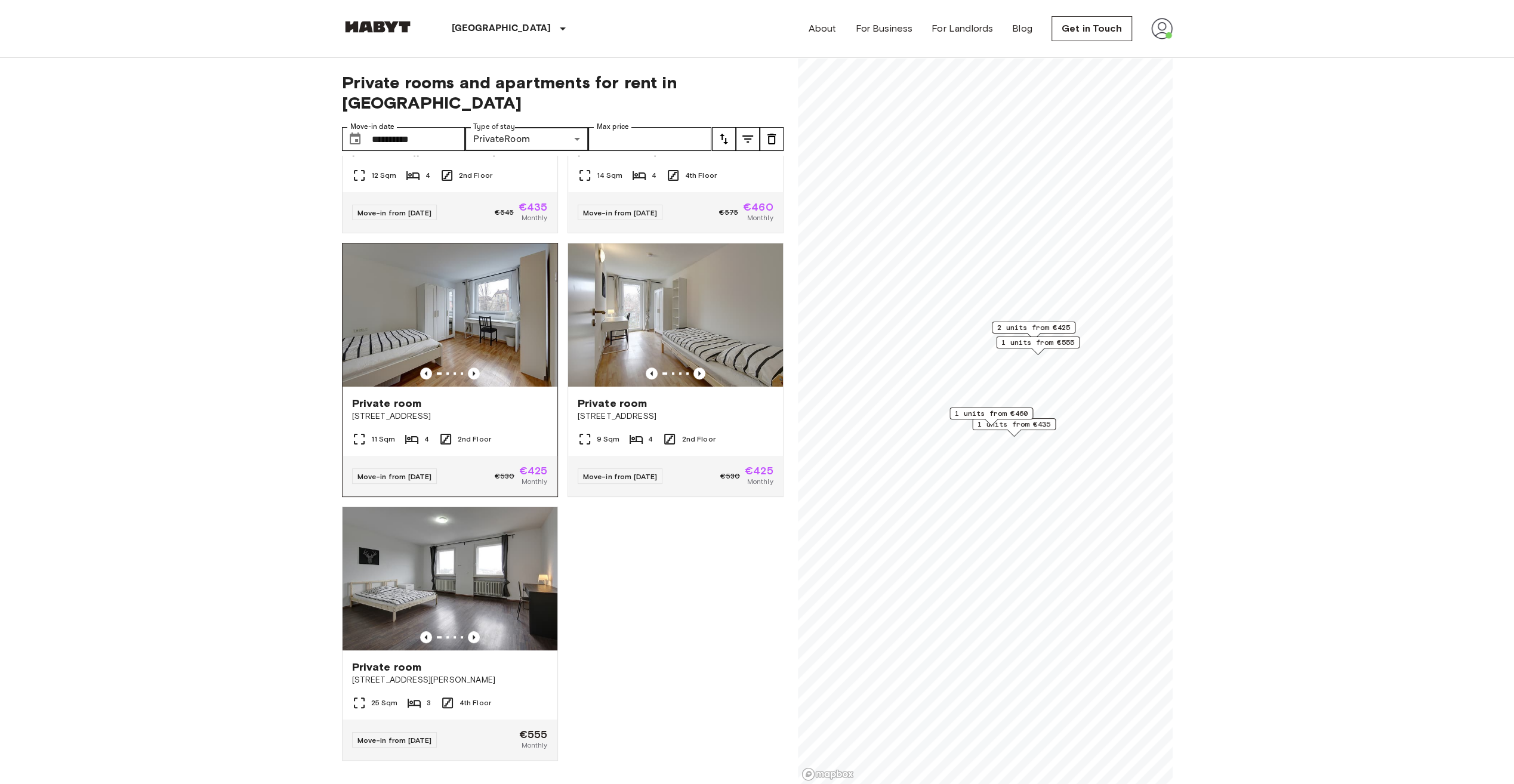
click at [449, 515] on img at bounding box center [450, 579] width 215 height 144
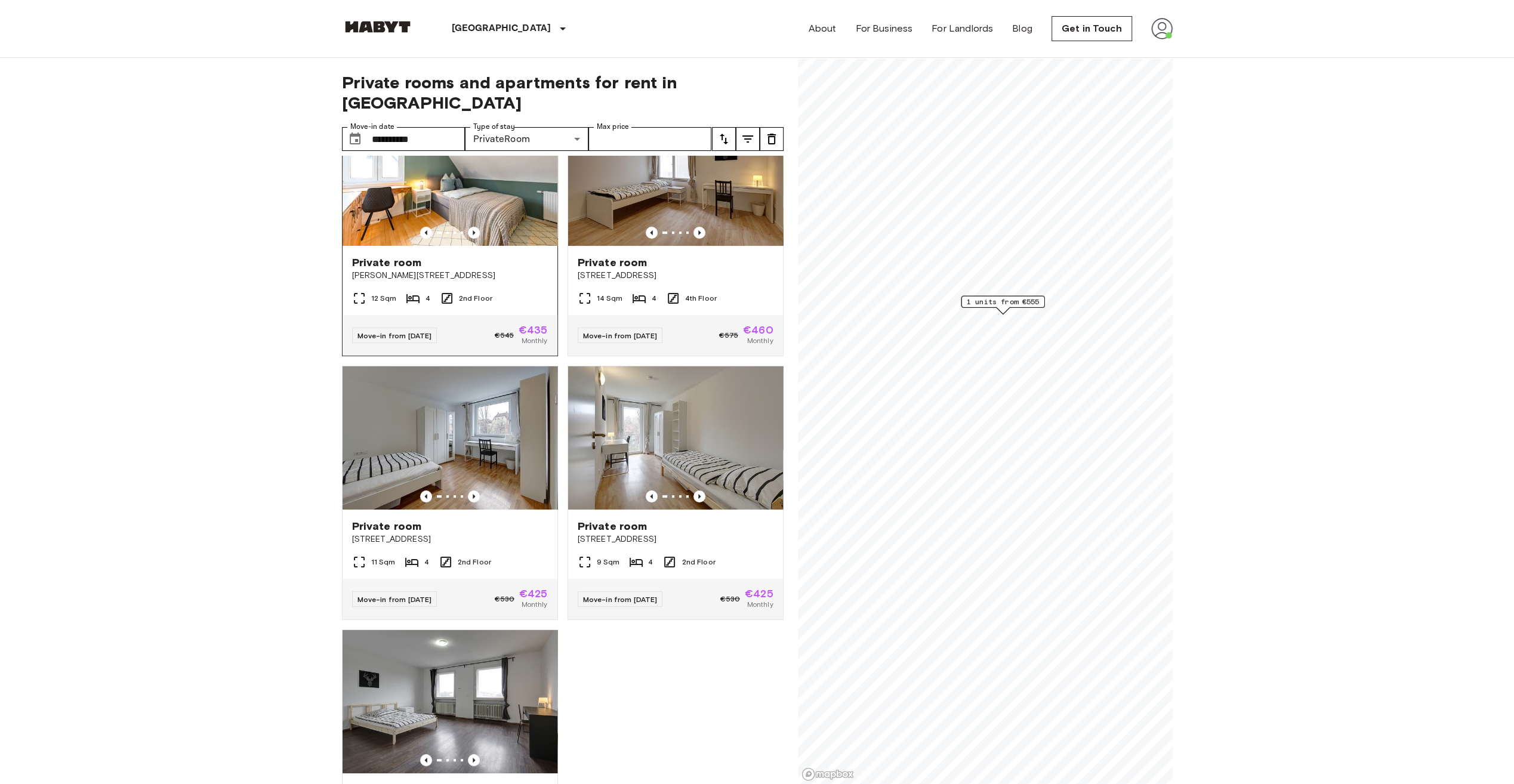
scroll to position [193, 0]
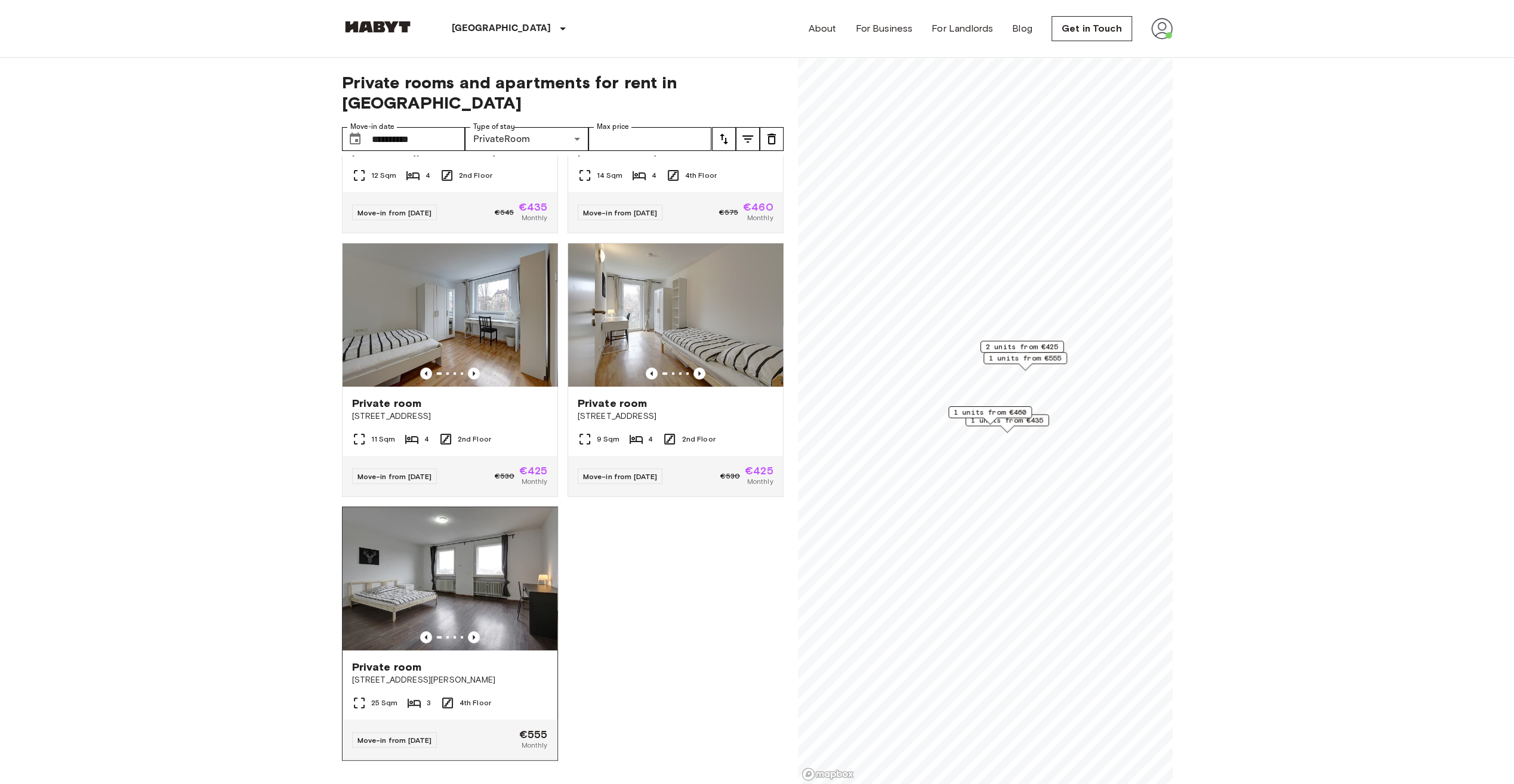
click at [506, 674] on div "Private room König-Karl-Straße 84" at bounding box center [450, 673] width 215 height 45
